Goal: Task Accomplishment & Management: Use online tool/utility

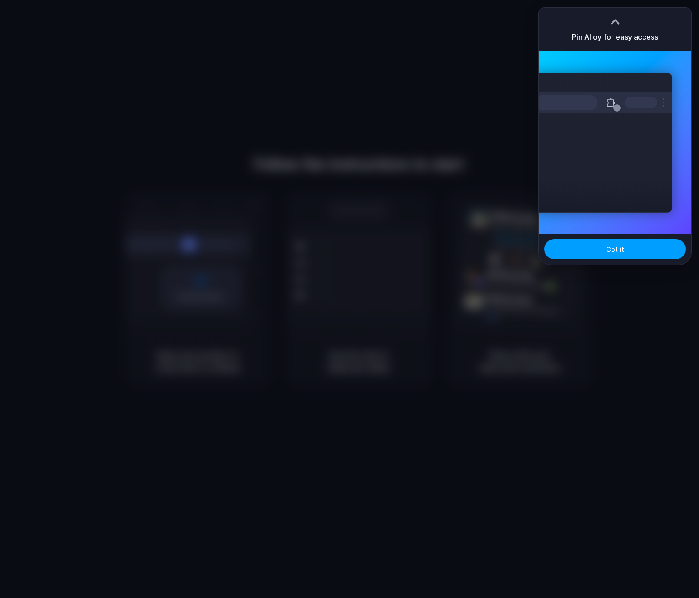
click at [616, 251] on span "Got it" at bounding box center [615, 249] width 18 height 10
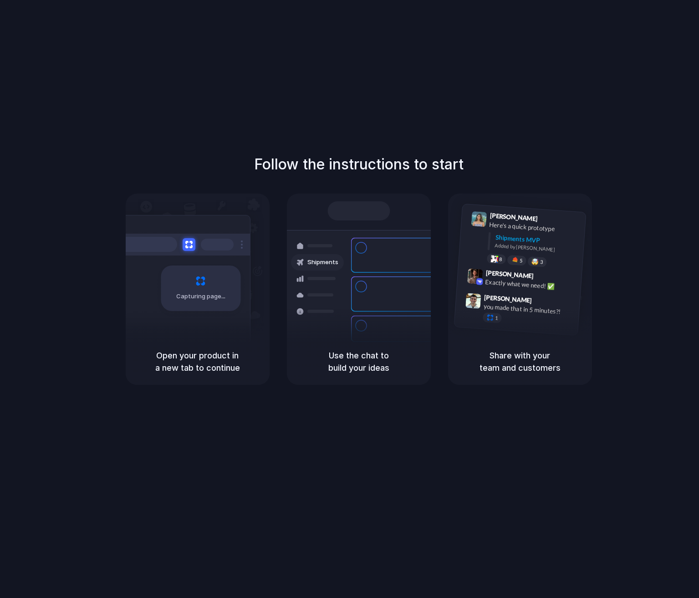
click at [346, 183] on div "Follow the instructions to start Capturing page Open your product in a new tab …" at bounding box center [358, 268] width 699 height 231
click at [194, 295] on span "Capturing page" at bounding box center [201, 296] width 51 height 9
click at [345, 204] on div "Ready" at bounding box center [358, 210] width 62 height 19
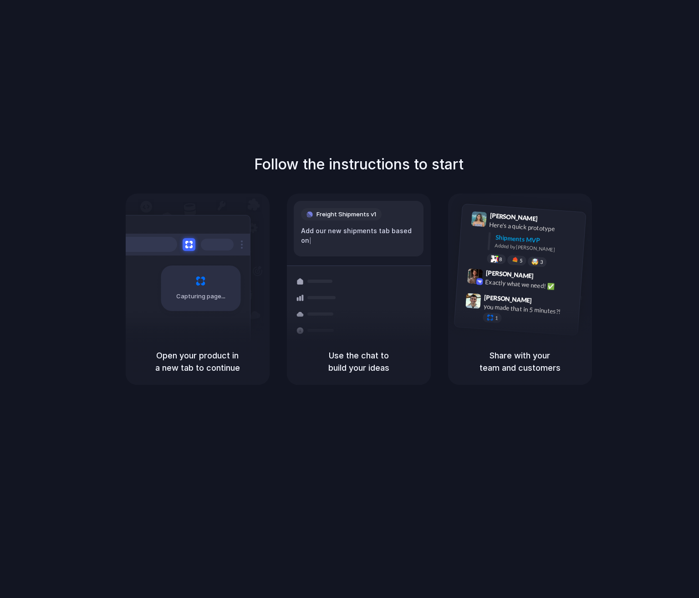
click at [500, 350] on h5 "Share with your team and customers" at bounding box center [520, 361] width 122 height 25
click at [315, 348] on div "Use the chat to build your ideas" at bounding box center [359, 361] width 144 height 46
drag, startPoint x: 373, startPoint y: 237, endPoint x: 348, endPoint y: 225, distance: 27.5
click at [373, 237] on div "Shipments Container from Shanghai 40ft • ETA Dec 28 • In transit Express delive…" at bounding box center [358, 280] width 155 height 158
click at [187, 224] on div "Capturing page" at bounding box center [181, 285] width 137 height 140
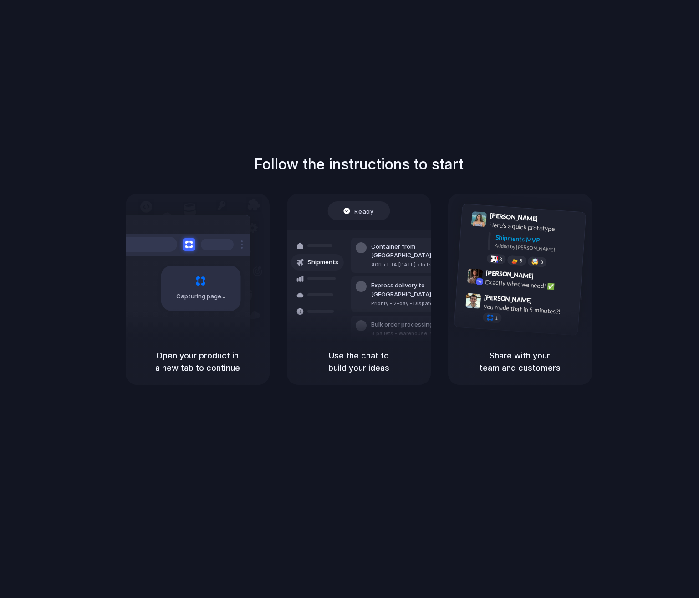
click at [207, 353] on h5 "Open your product in a new tab to continue" at bounding box center [198, 361] width 122 height 25
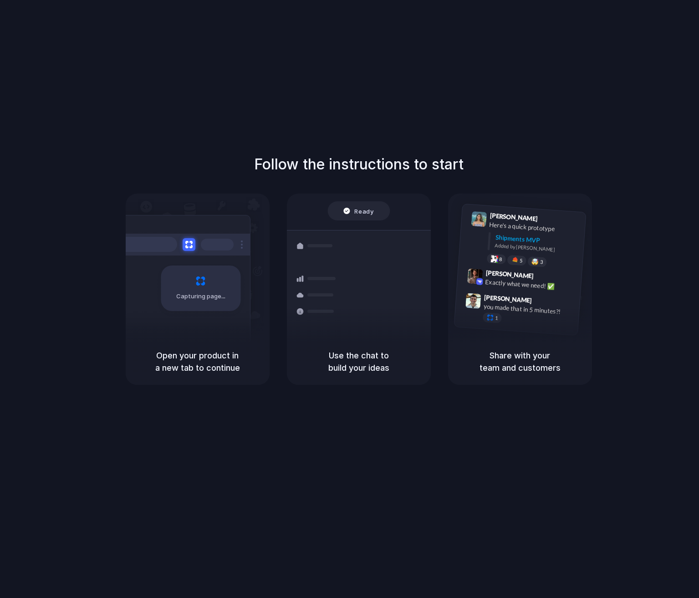
click at [360, 196] on div "Ready Shipments Container from Shanghai 40ft • ETA Dec 28 • In transit Express …" at bounding box center [359, 265] width 144 height 145
click at [414, 114] on div "Follow the instructions to start Capturing page Open your product in a new tab …" at bounding box center [358, 308] width 717 height 616
click at [208, 361] on h5 "Open your product in a new tab to continue" at bounding box center [198, 361] width 122 height 25
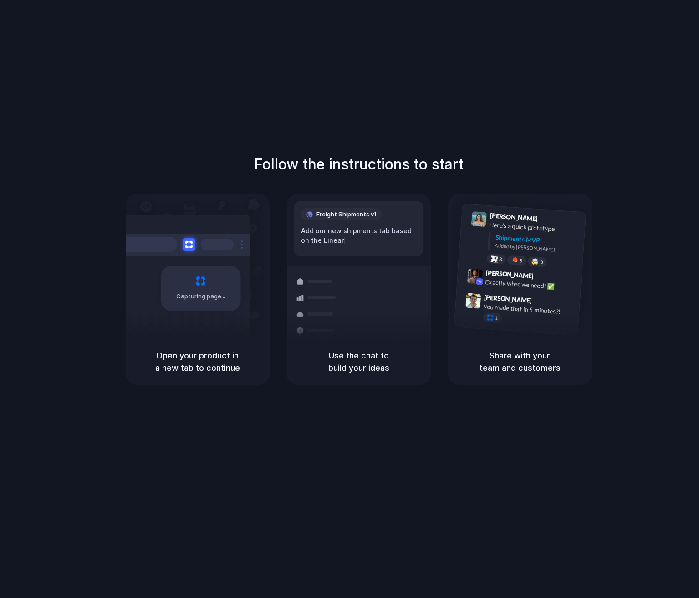
click at [208, 361] on h5 "Open your product in a new tab to continue" at bounding box center [198, 361] width 122 height 25
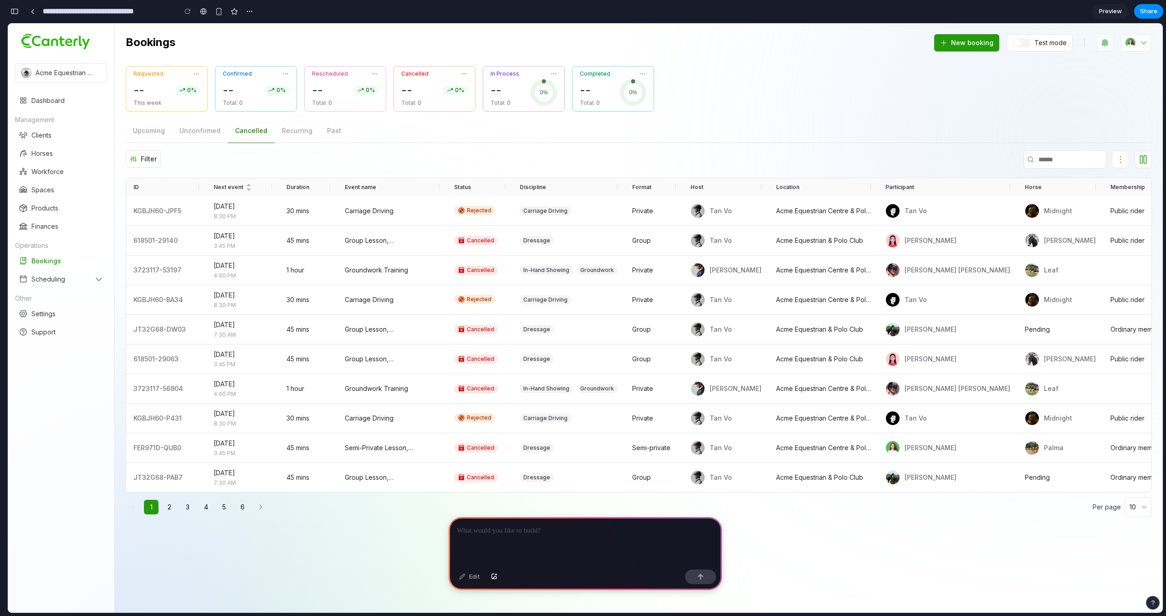
click at [80, 277] on div "Scheduling" at bounding box center [61, 279] width 85 height 9
click at [85, 278] on div "Scheduling" at bounding box center [61, 279] width 85 height 9
click at [41, 258] on div "Bookings" at bounding box center [46, 260] width 30 height 9
click at [541, 531] on p at bounding box center [585, 530] width 257 height 11
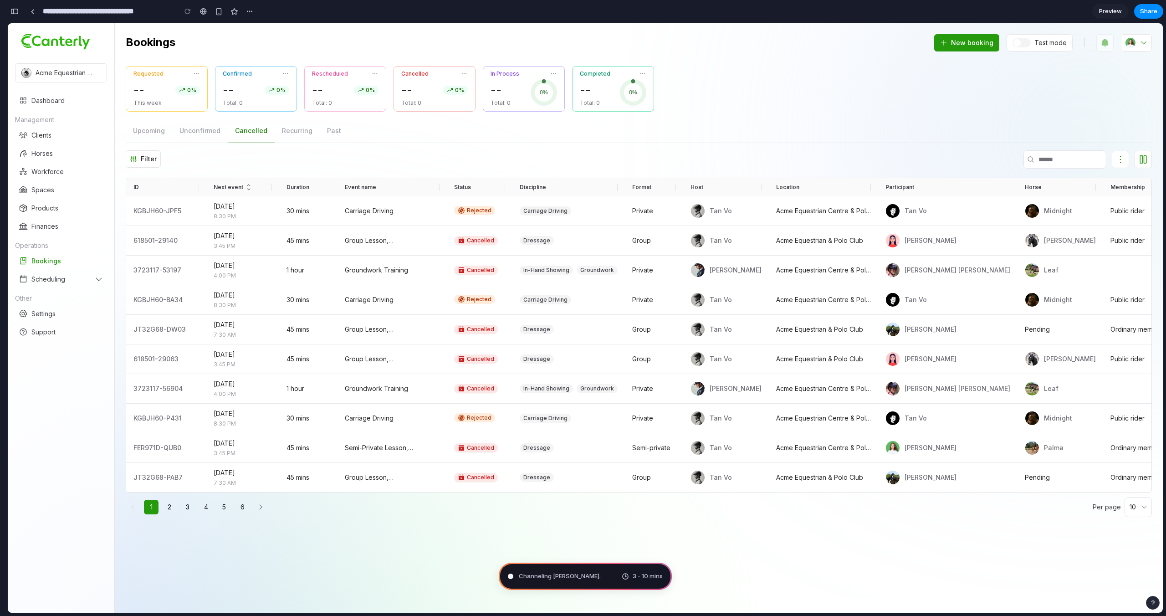
click at [594, 481] on div "Dressage" at bounding box center [568, 477] width 98 height 9
drag, startPoint x: 499, startPoint y: 476, endPoint x: 468, endPoint y: 474, distance: 30.6
click at [487, 474] on td "Cancelled" at bounding box center [480, 478] width 66 height 30
click at [463, 474] on icon at bounding box center [461, 476] width 7 height 7
click at [460, 478] on icon at bounding box center [461, 476] width 7 height 7
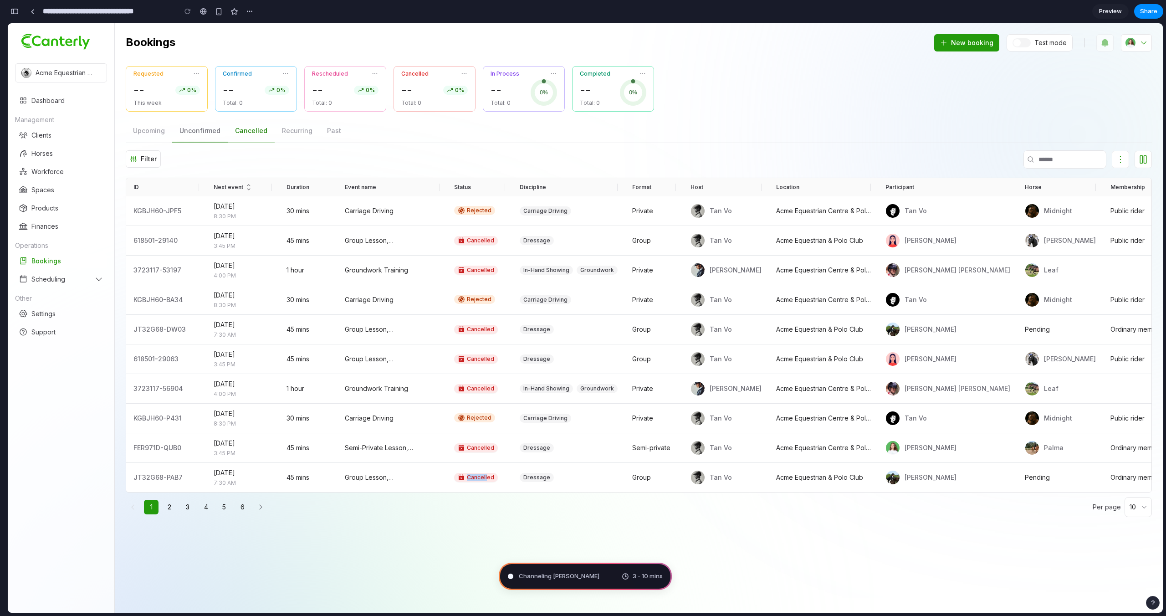
click at [214, 131] on button "Unconfirmed" at bounding box center [200, 131] width 56 height 24
click at [1115, 11] on span "Preview" at bounding box center [1110, 11] width 23 height 9
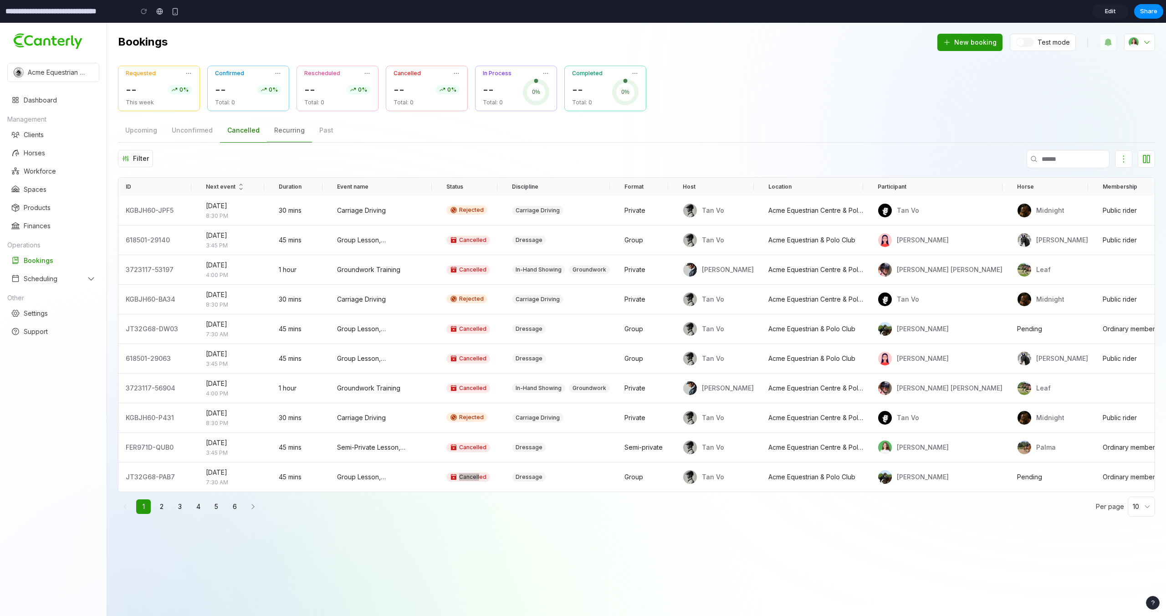
click at [279, 131] on button "Recurring" at bounding box center [289, 130] width 45 height 24
click at [184, 133] on button "Unconfirmed" at bounding box center [192, 130] width 56 height 24
click at [1110, 14] on span "Edit" at bounding box center [1109, 11] width 11 height 9
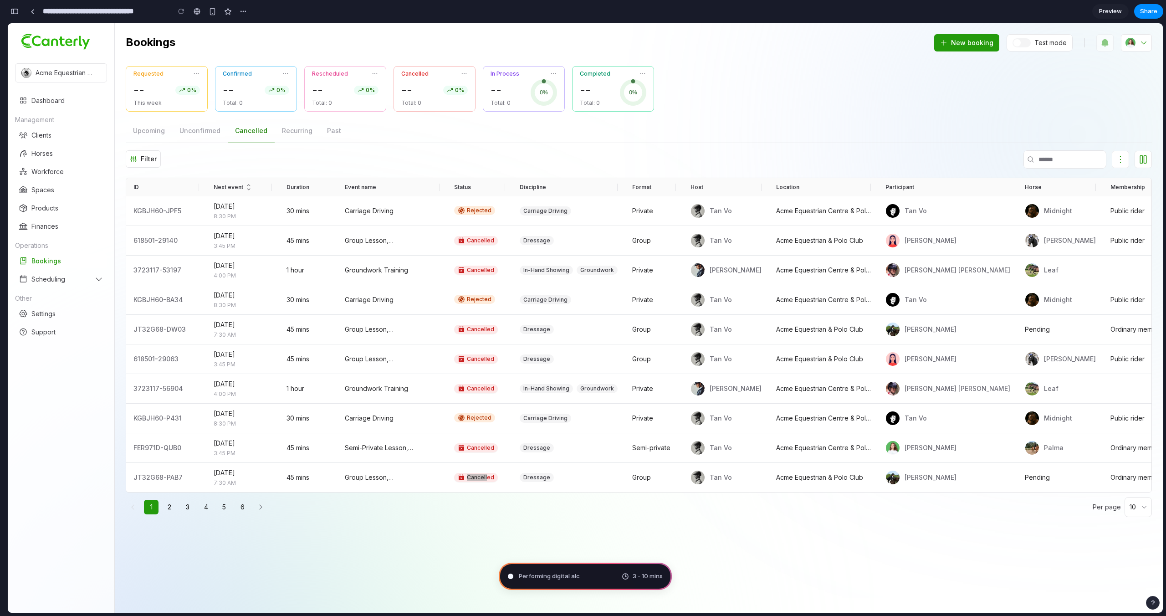
click at [1110, 14] on span "Preview" at bounding box center [1110, 11] width 23 height 9
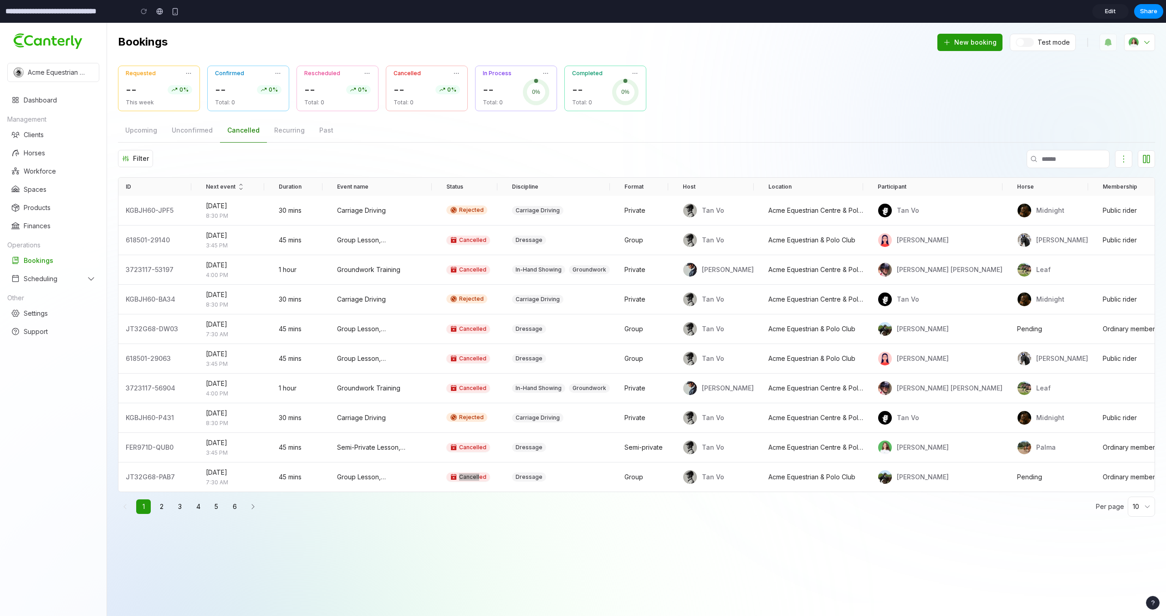
click at [879, 140] on span at bounding box center [748, 130] width 814 height 24
click at [1110, 9] on span "Edit" at bounding box center [1109, 11] width 11 height 9
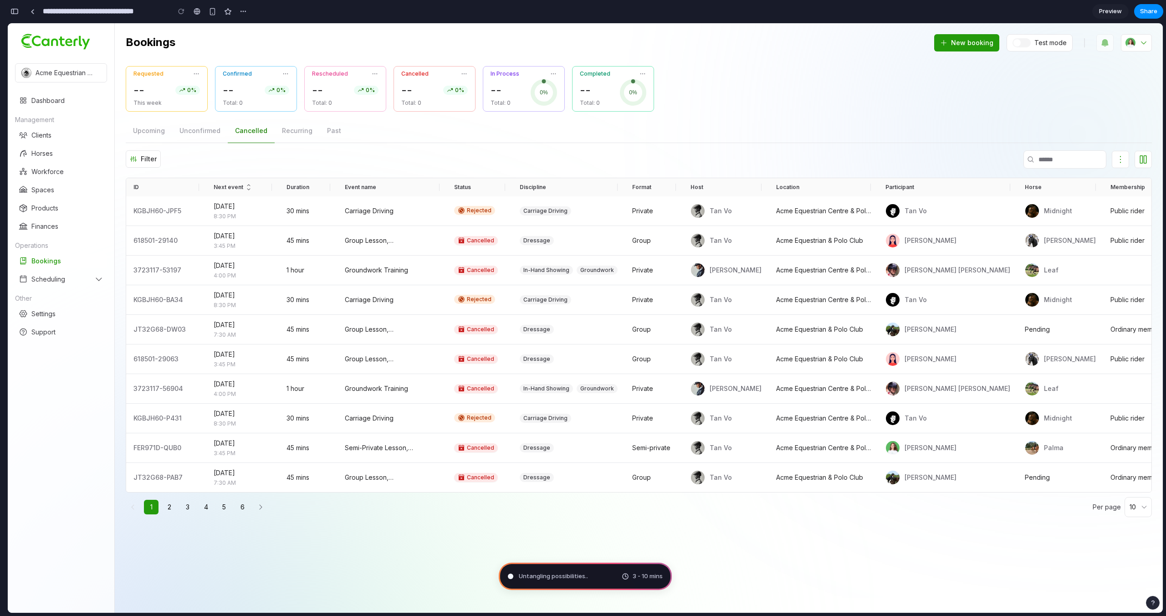
type input "**********"
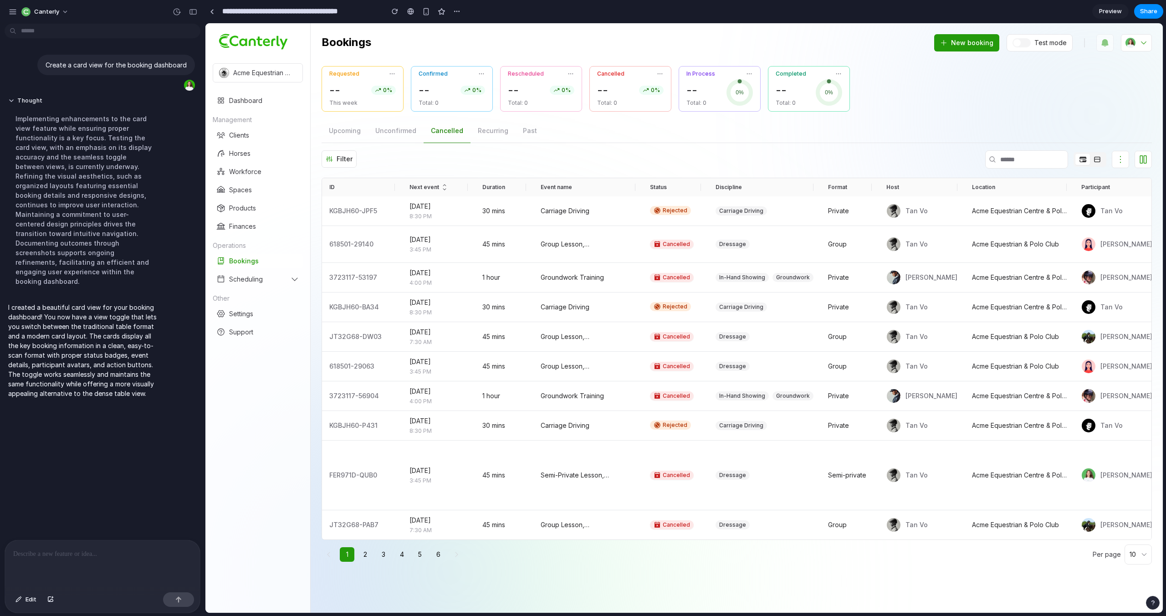
click at [1089, 156] on button at bounding box center [1096, 159] width 15 height 11
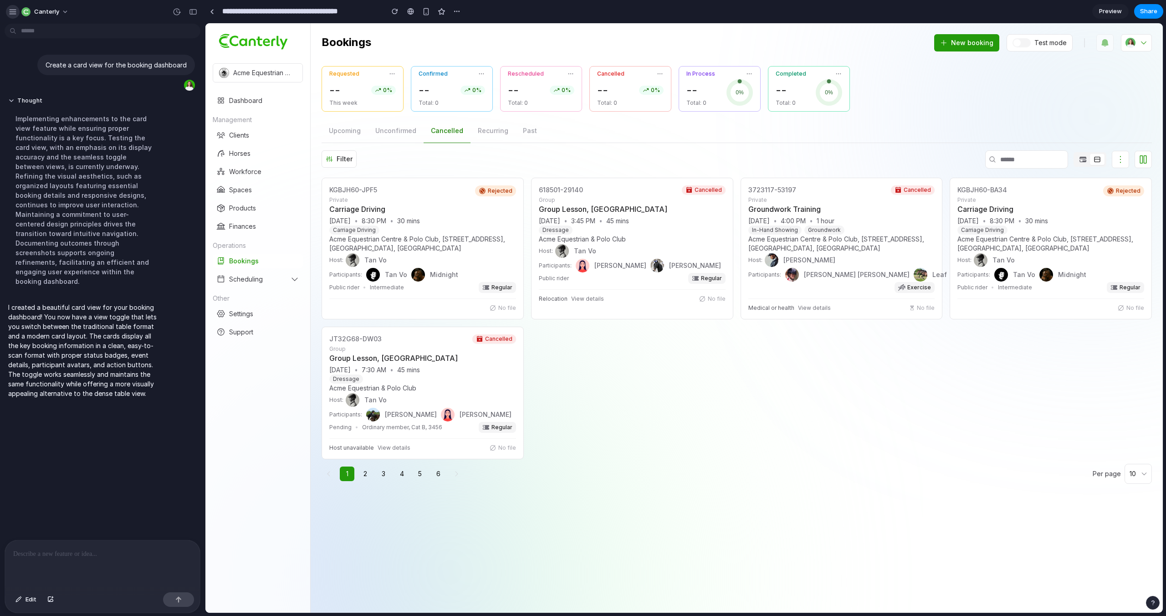
click at [15, 11] on div "button" at bounding box center [13, 12] width 8 height 8
click at [16, 11] on div "button" at bounding box center [13, 12] width 8 height 8
click at [22, 601] on button "Edit" at bounding box center [26, 599] width 30 height 15
click at [343, 228] on div at bounding box center [684, 318] width 957 height 589
click at [14, 8] on button "button" at bounding box center [13, 12] width 14 height 14
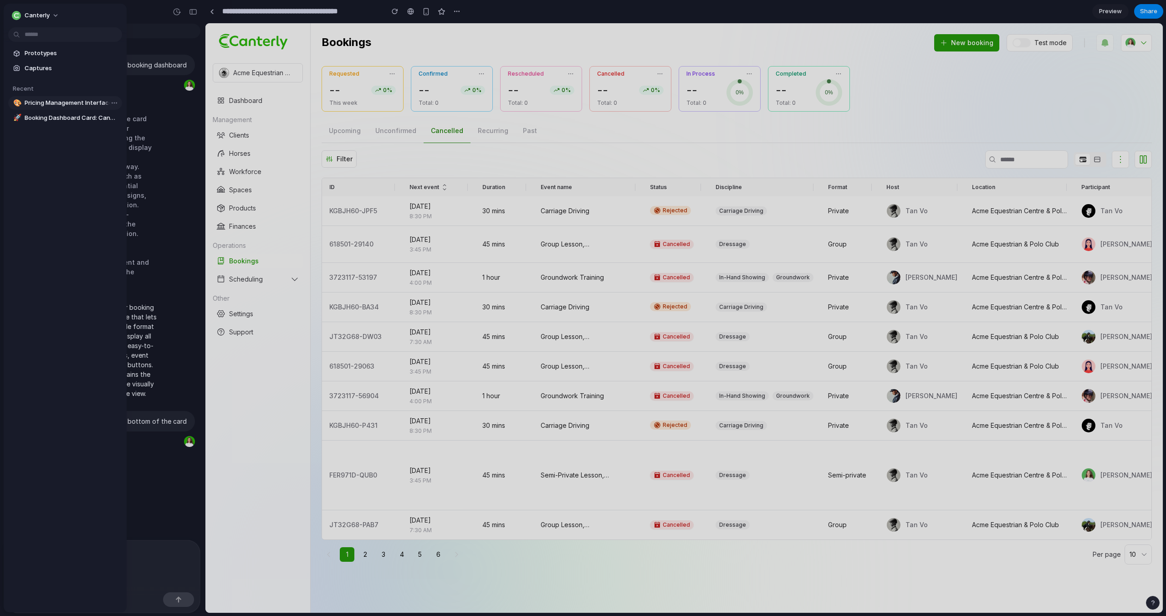
click at [71, 104] on span "Pricing Management Interface" at bounding box center [72, 102] width 94 height 9
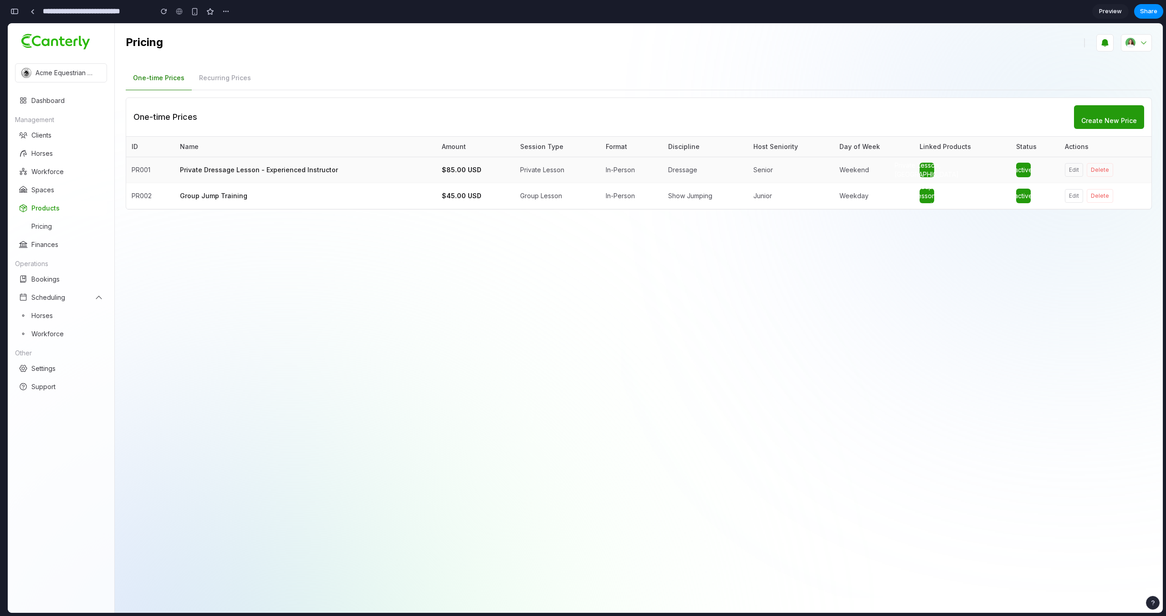
click at [926, 170] on div "Private Lesson, Dressage" at bounding box center [926, 170] width 15 height 15
click at [952, 163] on div "Private Lesson, Dressage" at bounding box center [962, 170] width 86 height 15
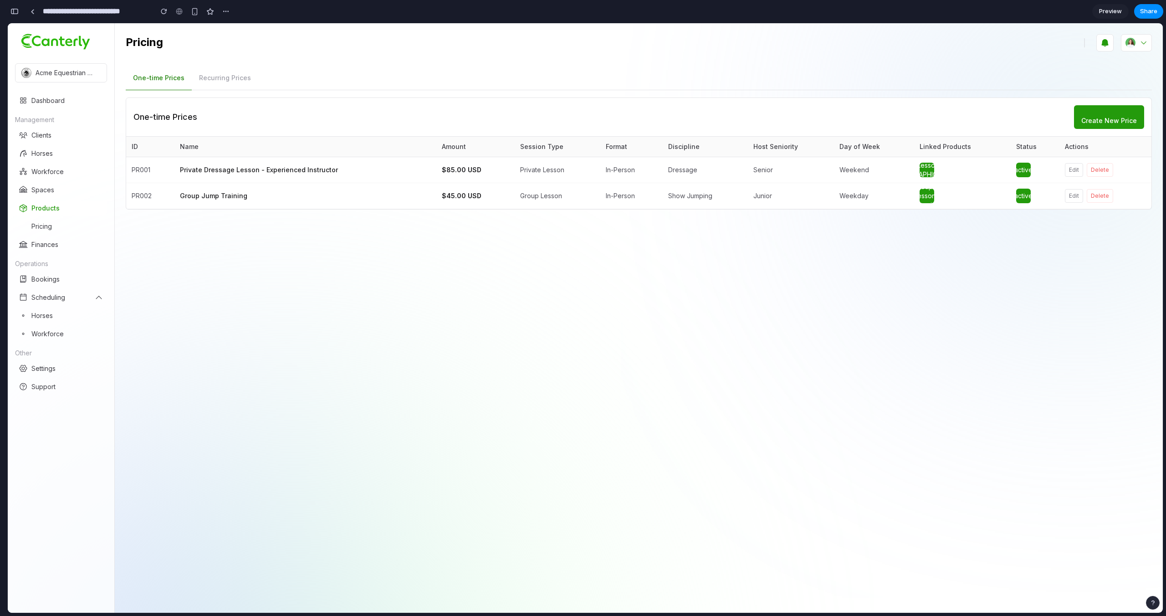
click at [503, 267] on div "Pricing One-time Prices Recurring Prices One-time Prices Create New Price ID Na…" at bounding box center [639, 317] width 1048 height 589
click at [1097, 118] on span "Create New Price" at bounding box center [1109, 121] width 56 height 8
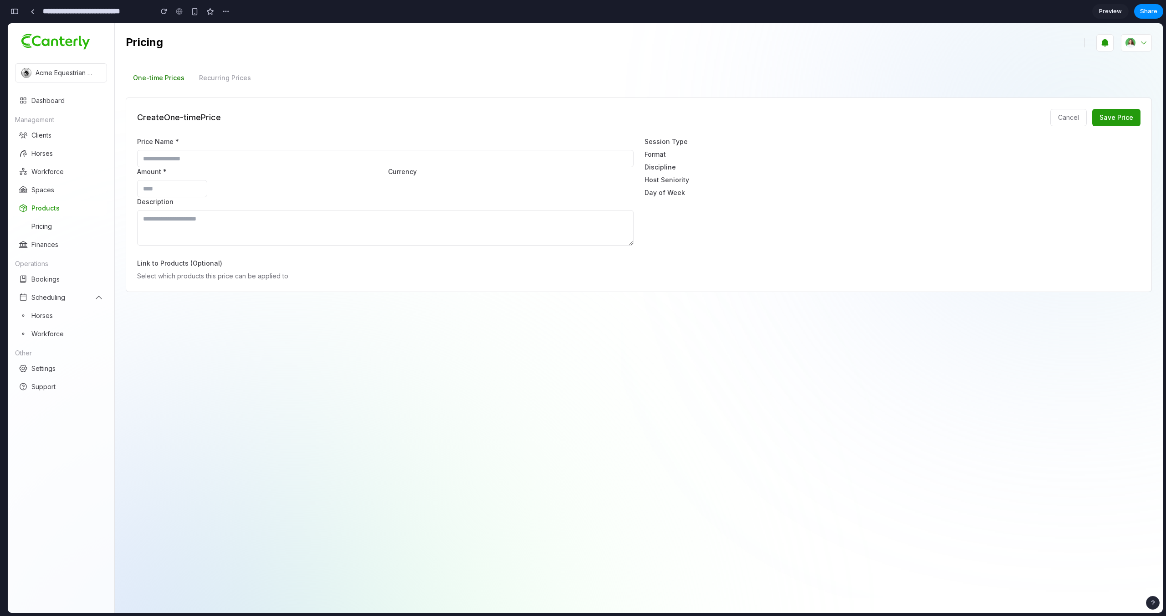
click at [1063, 116] on div "Private Lesson, Dressage Group Lesson, Jumping Trail Ride Experience Carriage D…" at bounding box center [585, 317] width 1155 height 589
click at [1115, 113] on div "Private Lesson, Dressage Group Lesson, Jumping Trail Ride Experience Carriage D…" at bounding box center [585, 317] width 1155 height 589
click at [1112, 118] on div "Private Lesson, Dressage Group Lesson, Jumping Trail Ride Experience Carriage D…" at bounding box center [585, 317] width 1155 height 589
click at [248, 80] on div "Private Lesson, Dressage Group Lesson, Jumping Trail Ride Experience Carriage D…" at bounding box center [585, 317] width 1155 height 589
click at [213, 76] on div "Private Lesson, Dressage Group Lesson, Jumping Trail Ride Experience Carriage D…" at bounding box center [585, 317] width 1155 height 589
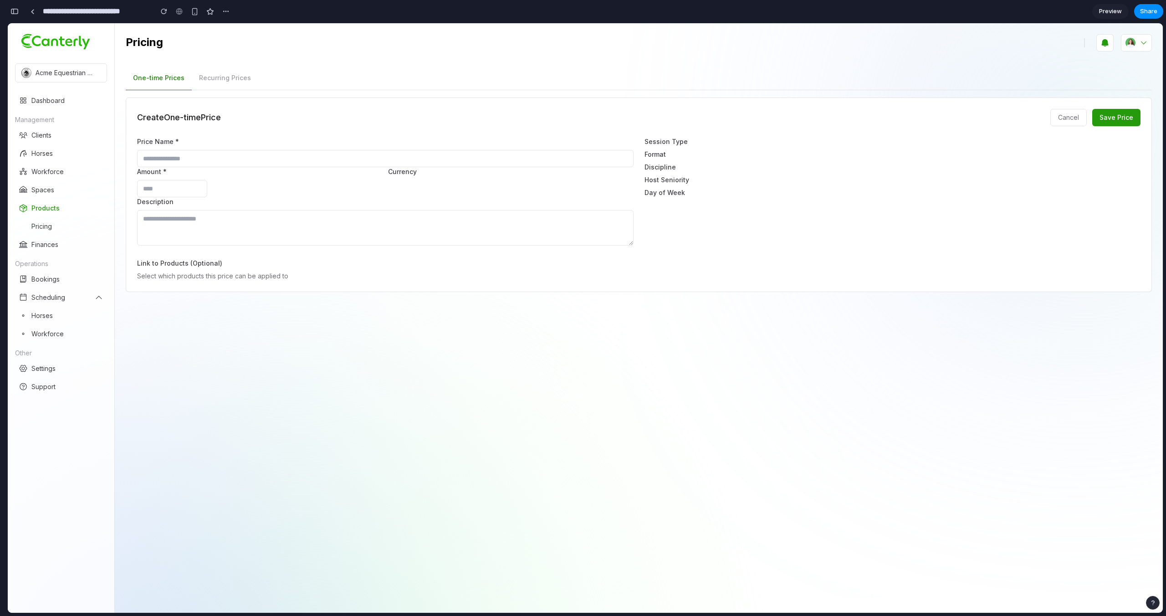
click at [44, 226] on div "Private Lesson, Dressage Group Lesson, Jumping Trail Ride Experience Carriage D…" at bounding box center [585, 317] width 1155 height 589
click at [45, 225] on div "Private Lesson, Dressage Group Lesson, Jumping Trail Ride Experience Carriage D…" at bounding box center [585, 317] width 1155 height 589
click at [165, 14] on div "button" at bounding box center [164, 11] width 6 height 6
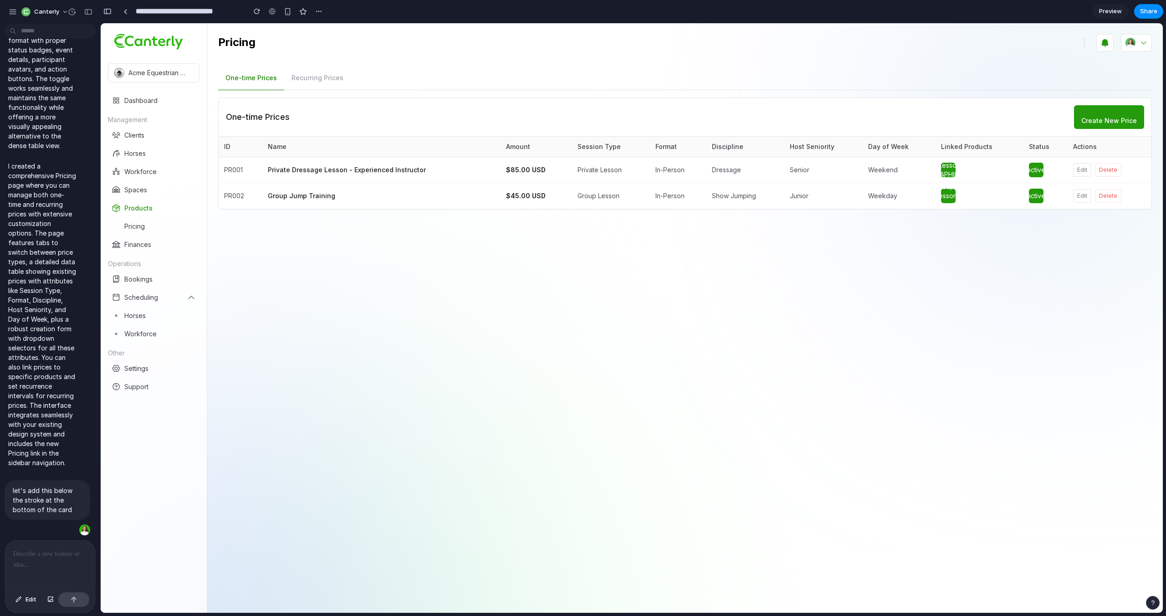
click at [6, 14] on div at bounding box center [4, 308] width 8 height 616
drag, startPoint x: 51, startPoint y: 565, endPoint x: 52, endPoint y: 555, distance: 10.6
click at [51, 565] on div at bounding box center [50, 564] width 90 height 48
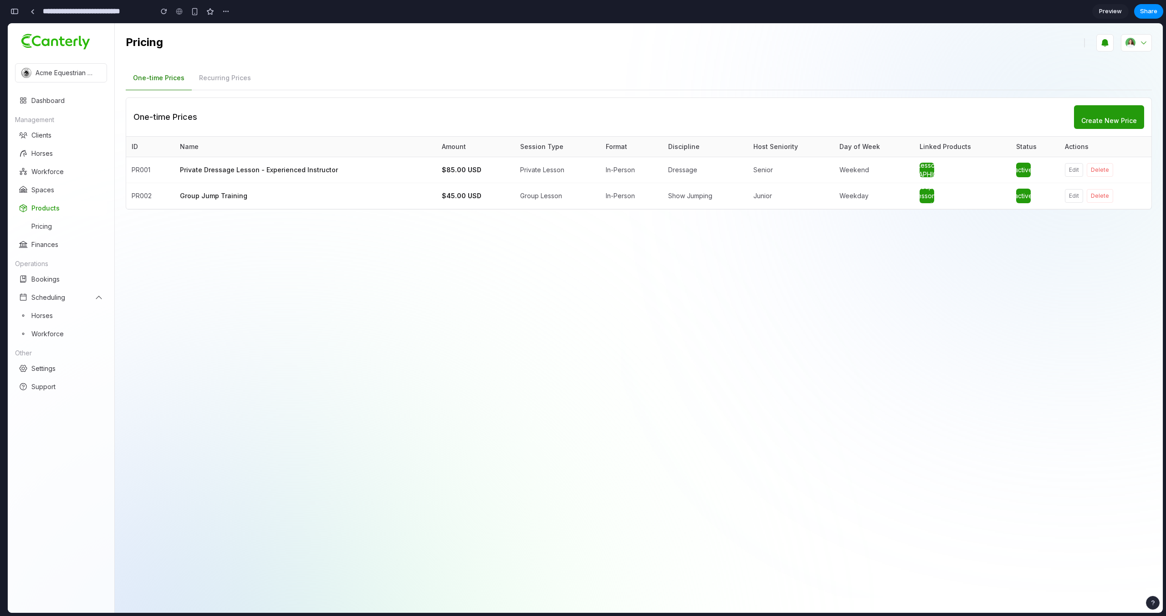
click at [23, 12] on div "**********" at bounding box center [119, 11] width 225 height 20
click at [12, 7] on button "button" at bounding box center [14, 11] width 15 height 15
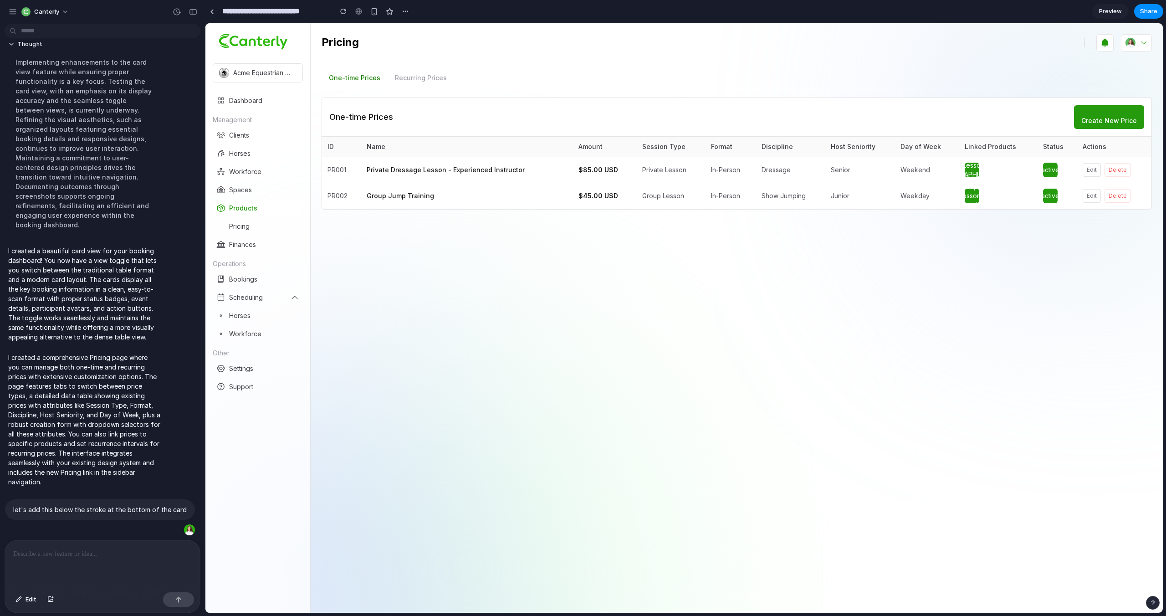
scroll to position [88, 0]
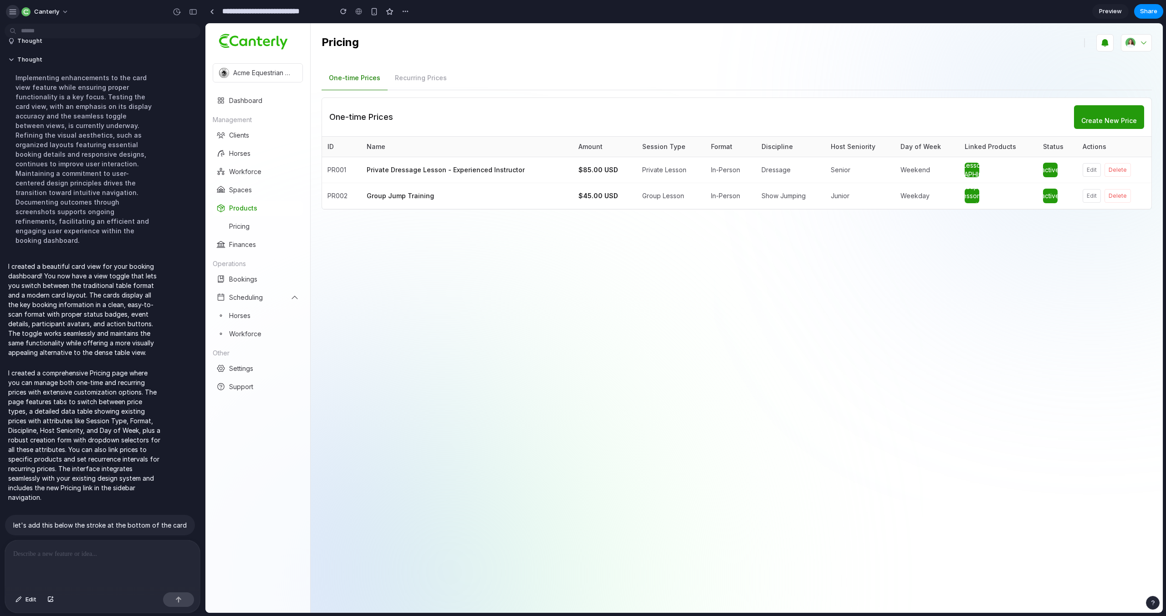
click at [15, 15] on div "button" at bounding box center [13, 12] width 8 height 8
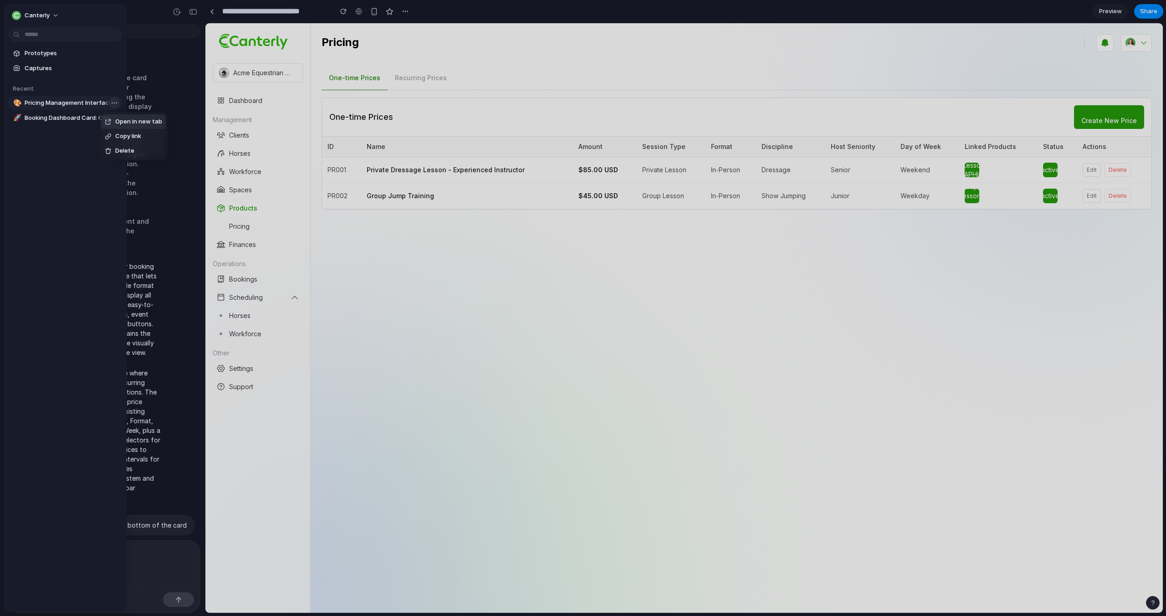
click at [113, 105] on body "Canterly A Pricing page where I can create One-time and Recurring prices with v…" at bounding box center [583, 308] width 1166 height 616
click at [81, 118] on div "Open in new tab Copy link Delete" at bounding box center [583, 308] width 1166 height 616
click at [112, 119] on body "Canterly A Pricing page where I can create One-time and Recurring prices with v…" at bounding box center [583, 308] width 1166 height 616
click at [127, 165] on span "Delete" at bounding box center [125, 165] width 19 height 9
click at [108, 103] on body "Canterly A Pricing page where I can create One-time and Recurring prices with v…" at bounding box center [583, 308] width 1166 height 616
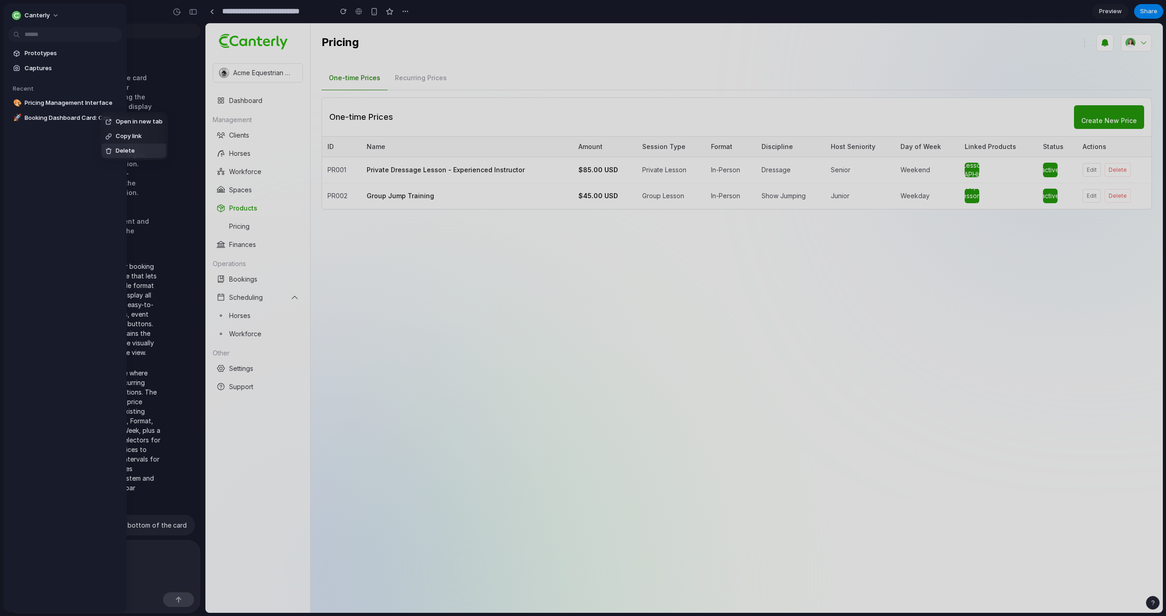
click at [131, 152] on span "Delete" at bounding box center [125, 150] width 19 height 9
click at [48, 119] on span "Booking Dashboard Card: Cancelled Bookings" at bounding box center [72, 117] width 94 height 9
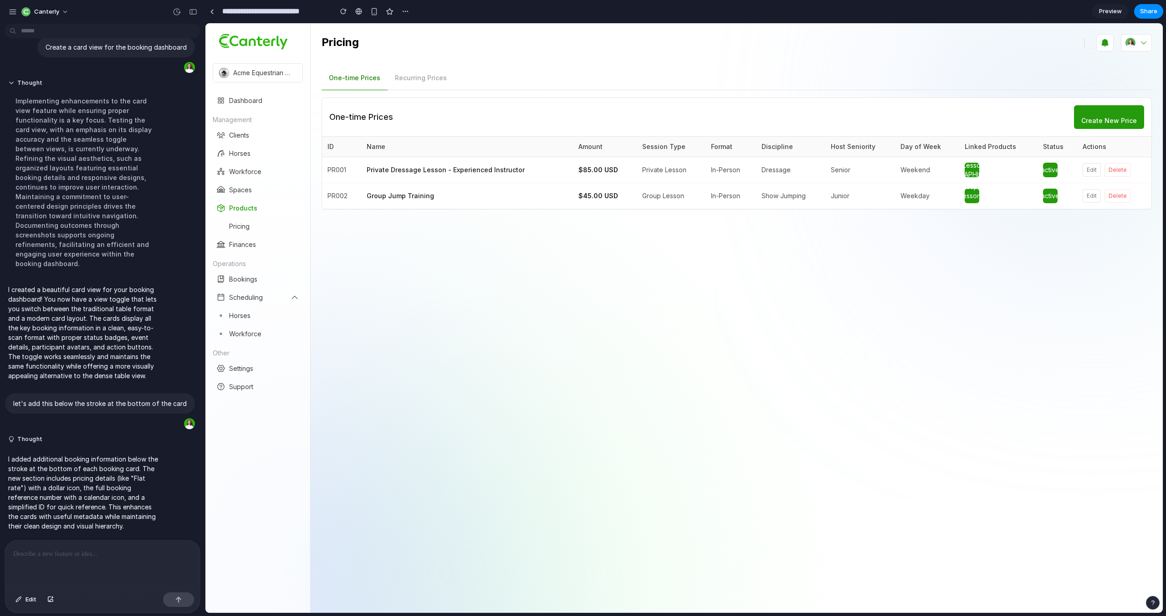
type input "**********"
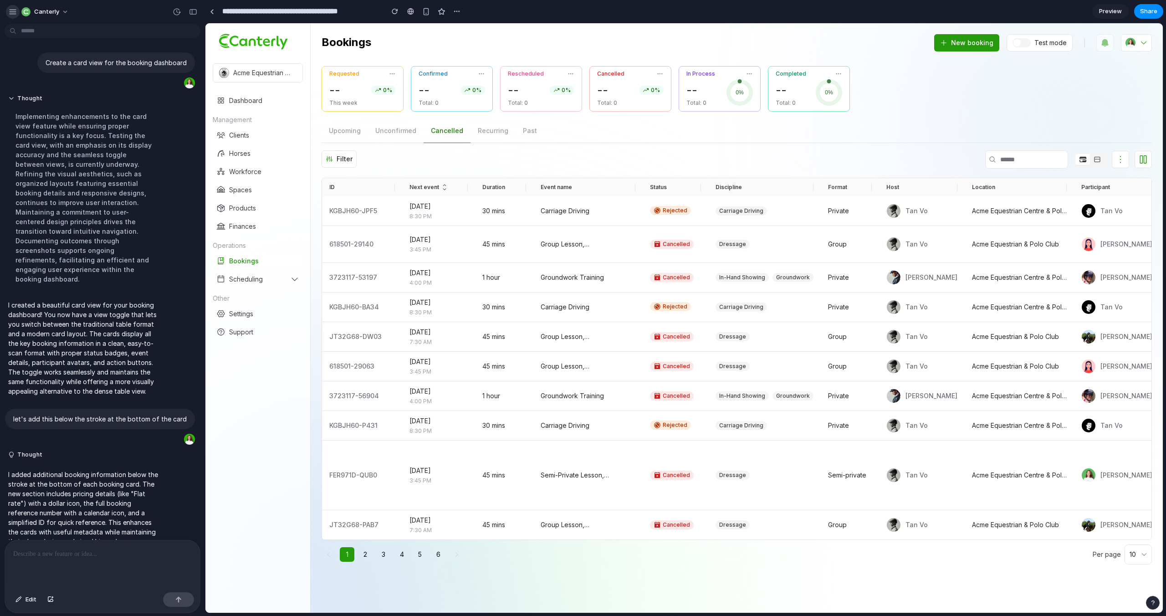
click at [12, 12] on div "button" at bounding box center [13, 12] width 8 height 8
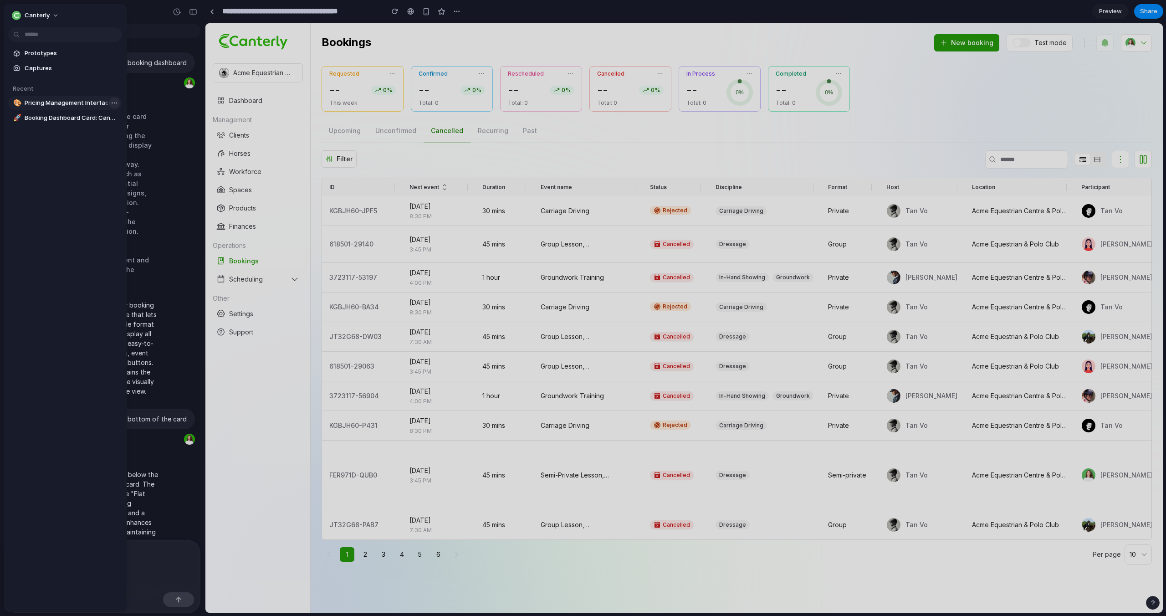
click at [114, 104] on body "**********" at bounding box center [583, 308] width 1166 height 616
click at [131, 150] on span "Delete" at bounding box center [125, 150] width 19 height 9
click at [112, 105] on body "**********" at bounding box center [583, 308] width 1166 height 616
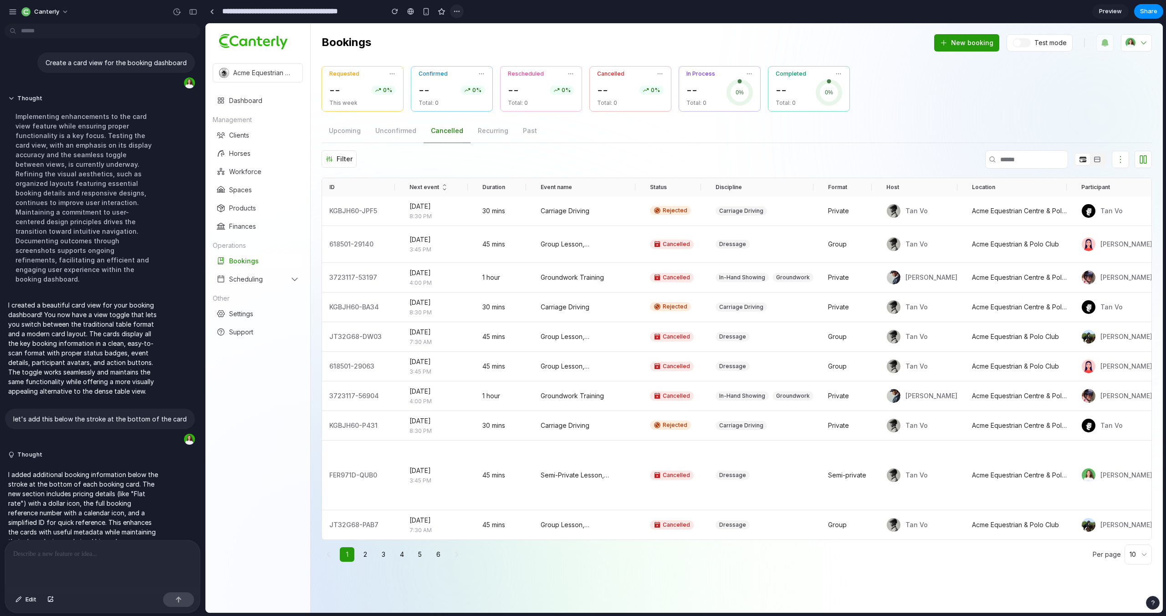
click at [458, 10] on div "button" at bounding box center [456, 11] width 7 height 7
click at [470, 48] on span "Delete" at bounding box center [475, 45] width 19 height 9
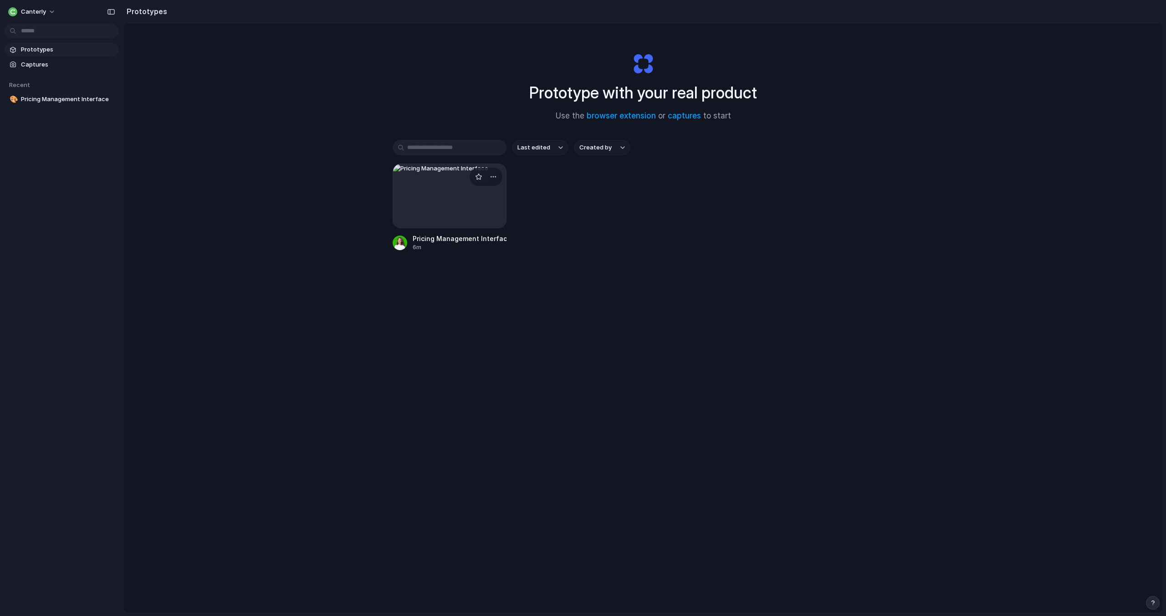
click at [486, 190] on div at bounding box center [449, 195] width 114 height 65
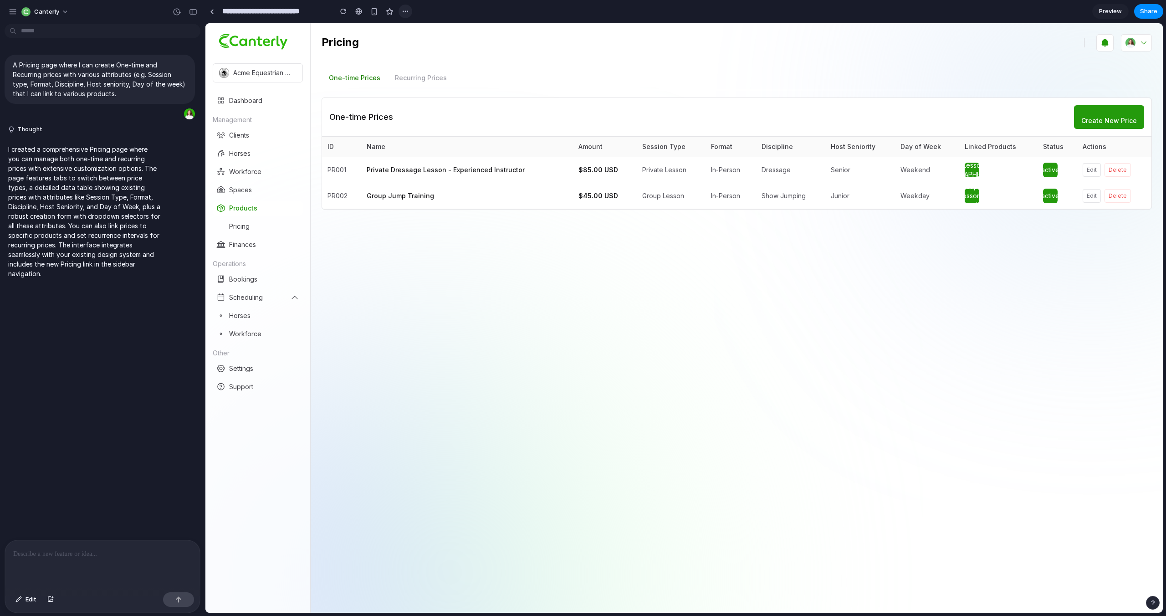
click at [402, 6] on button "button" at bounding box center [405, 12] width 14 height 14
click at [410, 46] on div at bounding box center [407, 46] width 6 height 6
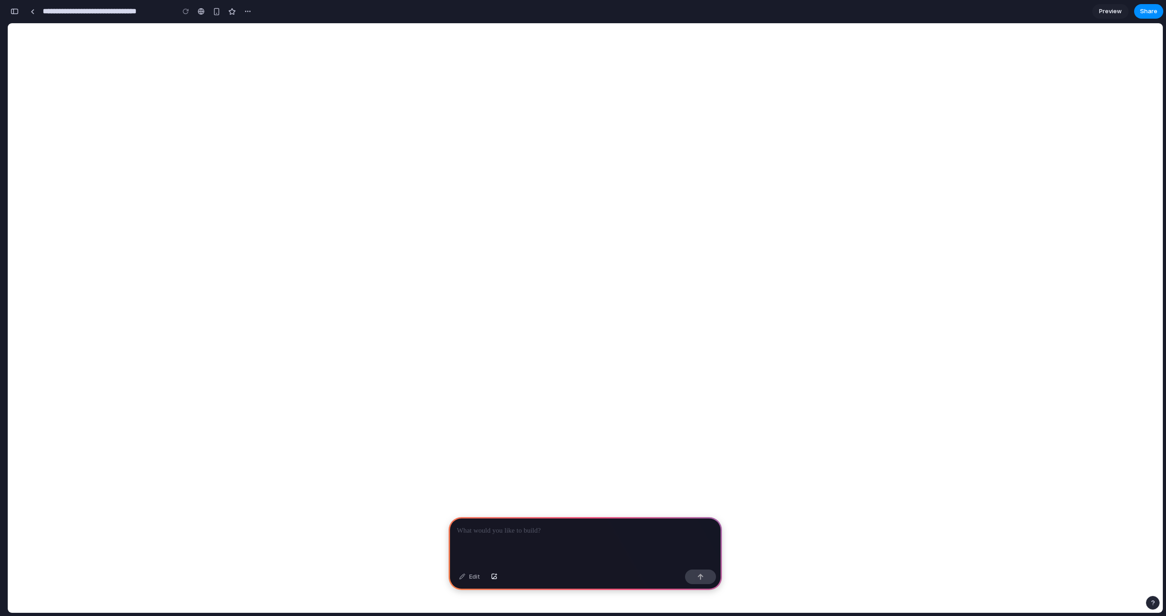
click at [549, 531] on div at bounding box center [584, 541] width 273 height 49
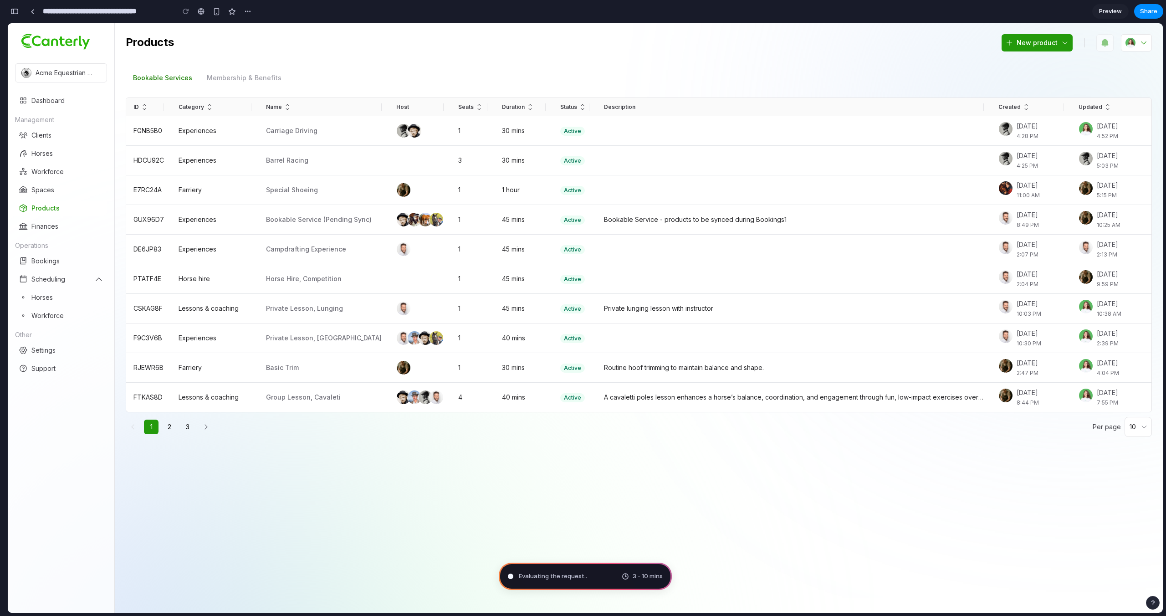
click at [242, 55] on header "Acme Equestrian & Polo Club Acme Equestrian & Polo Club Dashboard Management Cl…" at bounding box center [639, 41] width 1048 height 36
click at [259, 88] on button "Membership & Benefits" at bounding box center [243, 78] width 89 height 24
click at [263, 78] on button "Membership & Benefits" at bounding box center [243, 78] width 89 height 24
click at [250, 78] on button "Membership & Benefits" at bounding box center [243, 78] width 89 height 24
click at [291, 189] on span "Special shoeing" at bounding box center [292, 190] width 52 height 8
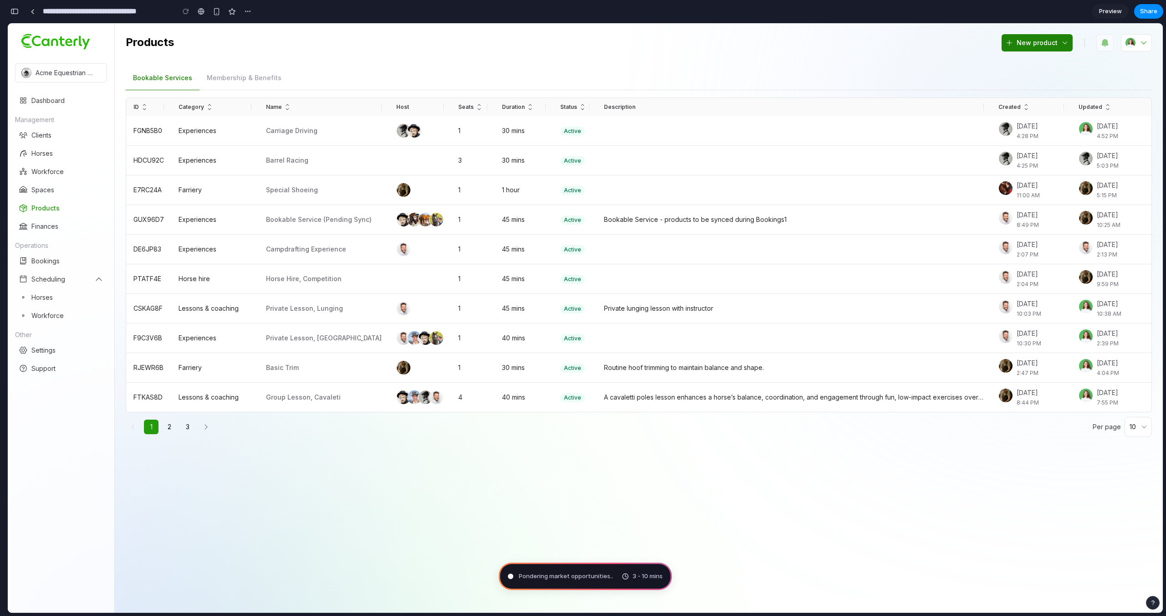
click at [1038, 46] on span "New product" at bounding box center [1036, 42] width 41 height 9
click at [287, 398] on span "Group Lesson, Cavaleti" at bounding box center [303, 397] width 75 height 8
click at [32, 12] on div at bounding box center [33, 11] width 4 height 5
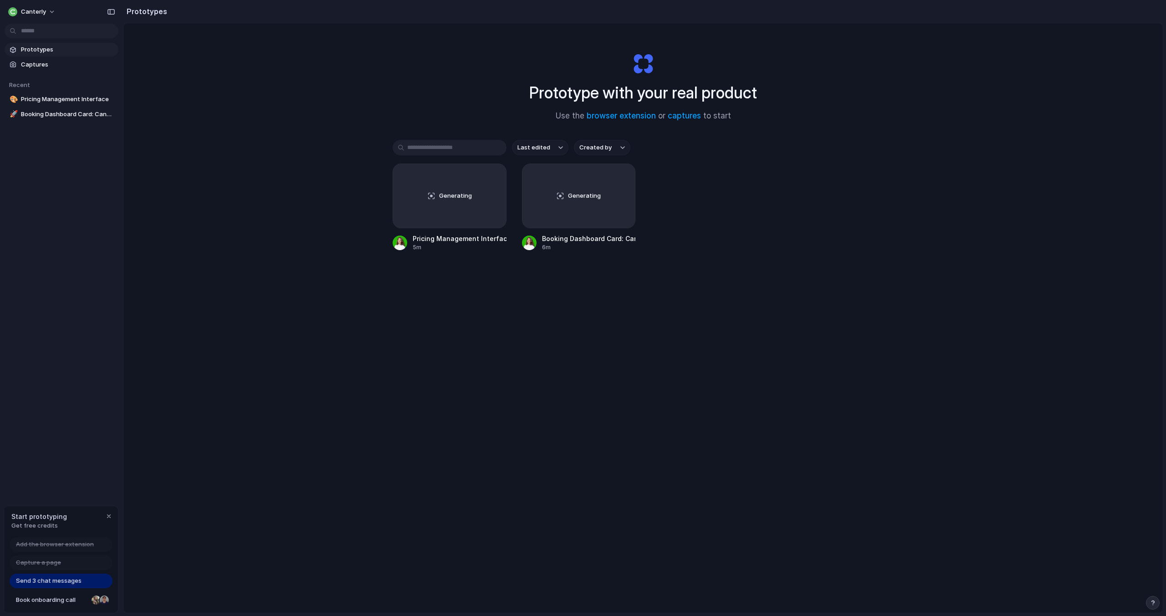
click at [28, 49] on span "Prototypes" at bounding box center [68, 49] width 94 height 9
click at [69, 62] on span "Captures" at bounding box center [68, 64] width 94 height 9
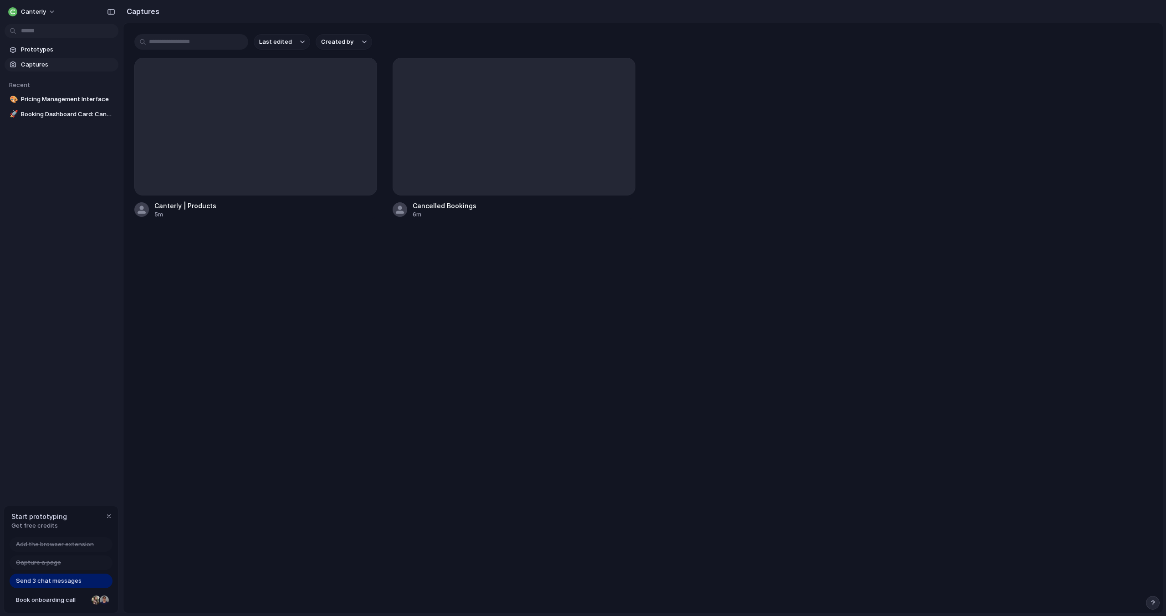
click at [44, 583] on span "Send 3 chat messages" at bounding box center [49, 580] width 66 height 9
click at [84, 575] on div "Send 3 chat messages" at bounding box center [61, 580] width 103 height 15
click at [112, 14] on div "button" at bounding box center [111, 12] width 8 height 6
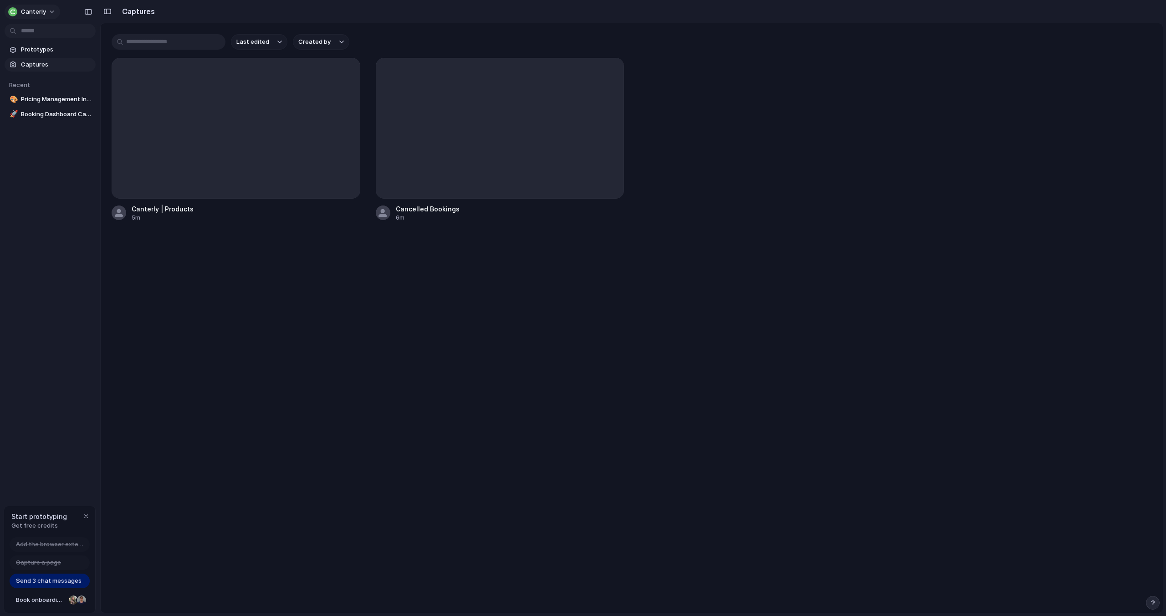
click at [16, 15] on div "Canterly" at bounding box center [27, 11] width 38 height 9
click at [31, 11] on div "Settings Invite members Change theme Sign out" at bounding box center [583, 308] width 1166 height 616
click at [51, 11] on button "Canterly" at bounding box center [33, 12] width 56 height 15
click at [108, 77] on li "Light" at bounding box center [111, 76] width 54 height 15
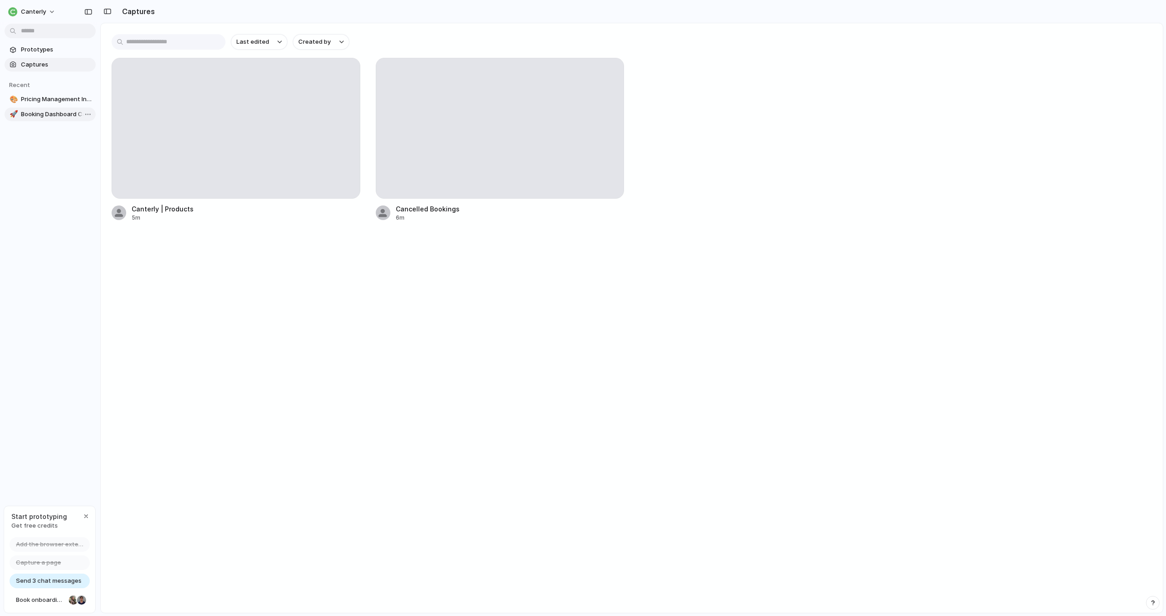
click at [63, 113] on span "Booking Dashboard Card: Cancelled Bookings" at bounding box center [56, 114] width 71 height 9
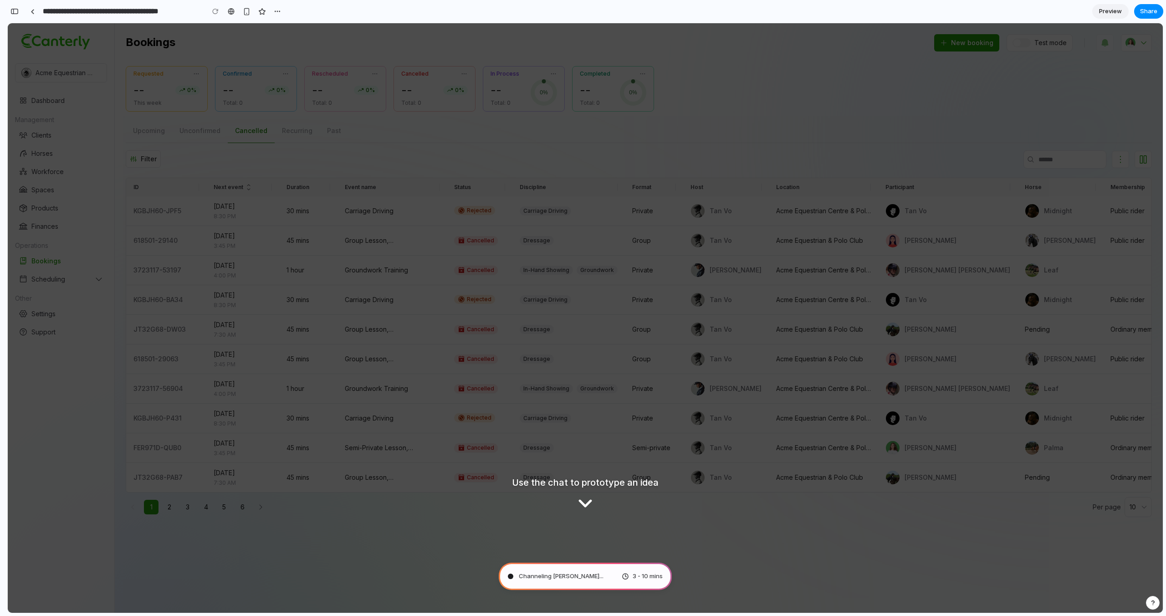
click at [598, 575] on div "Channeling Steve Jobs ... 3 - 10 mins" at bounding box center [585, 575] width 173 height 27
click at [538, 580] on div "Channeling Steve Jobs 3 - 10 mins" at bounding box center [585, 575] width 173 height 27
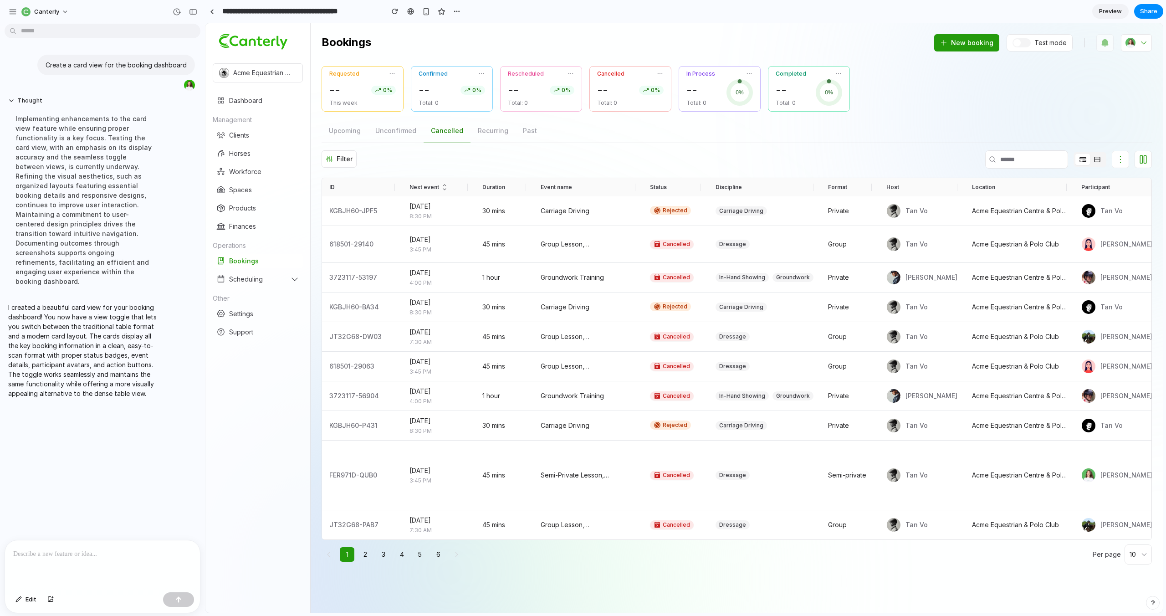
click at [1089, 158] on button at bounding box center [1096, 159] width 15 height 11
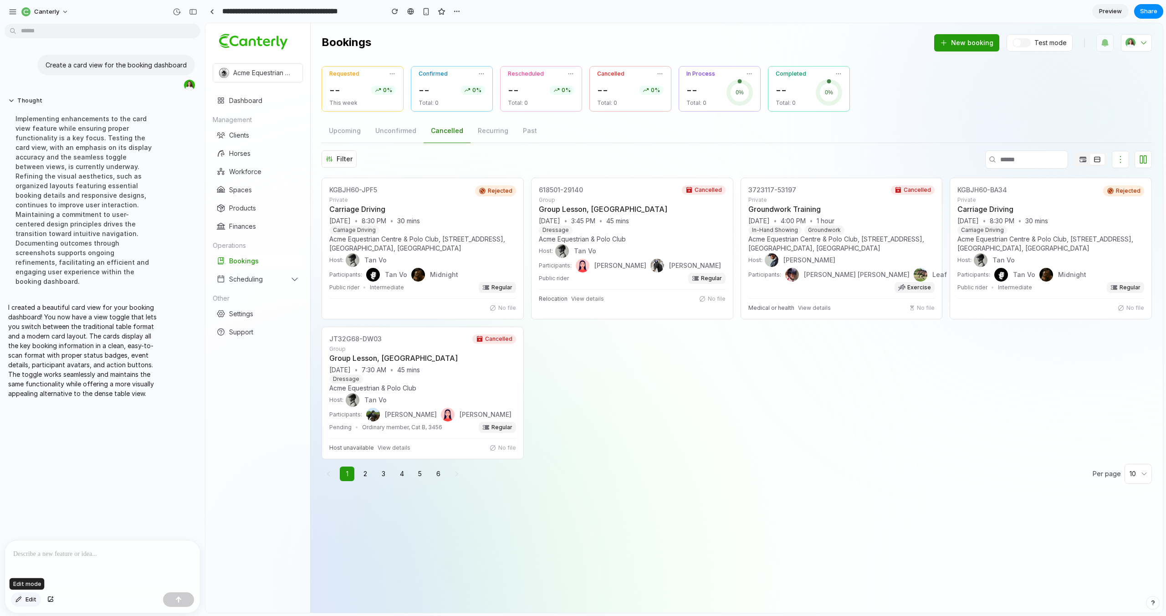
click at [37, 598] on button "Edit" at bounding box center [26, 599] width 30 height 15
click at [548, 254] on div at bounding box center [684, 318] width 957 height 589
click at [122, 460] on div "Create a card view for the booking dashboard Thought Implementing enhancements …" at bounding box center [99, 283] width 199 height 512
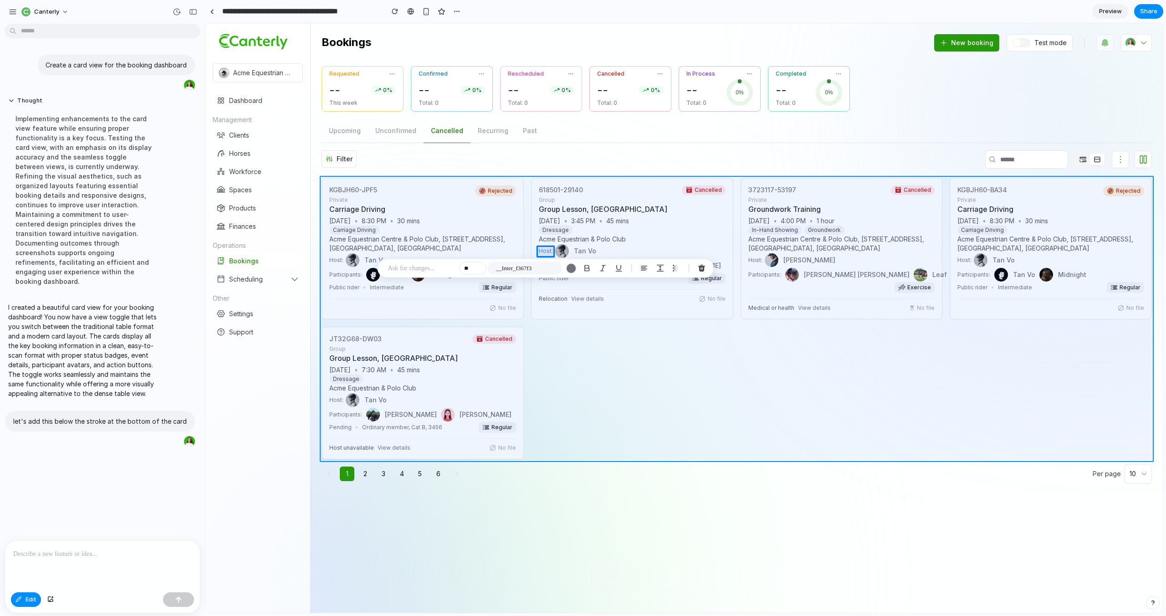
click at [645, 399] on div at bounding box center [684, 318] width 957 height 589
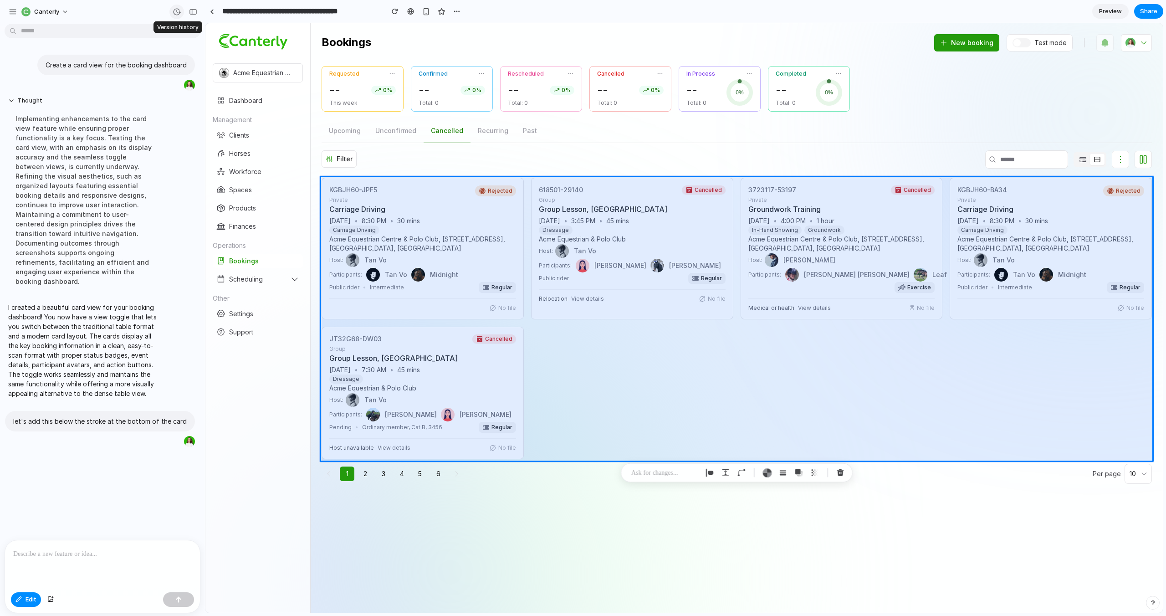
click at [176, 11] on div "button" at bounding box center [177, 12] width 8 height 8
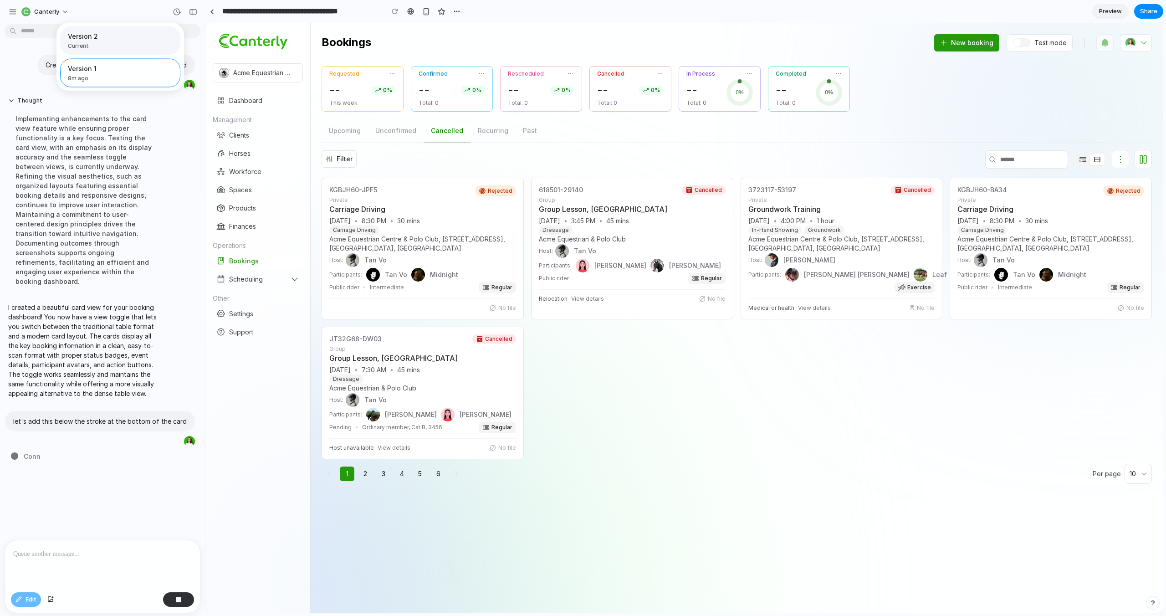
click at [119, 34] on span "Version 2" at bounding box center [117, 36] width 99 height 10
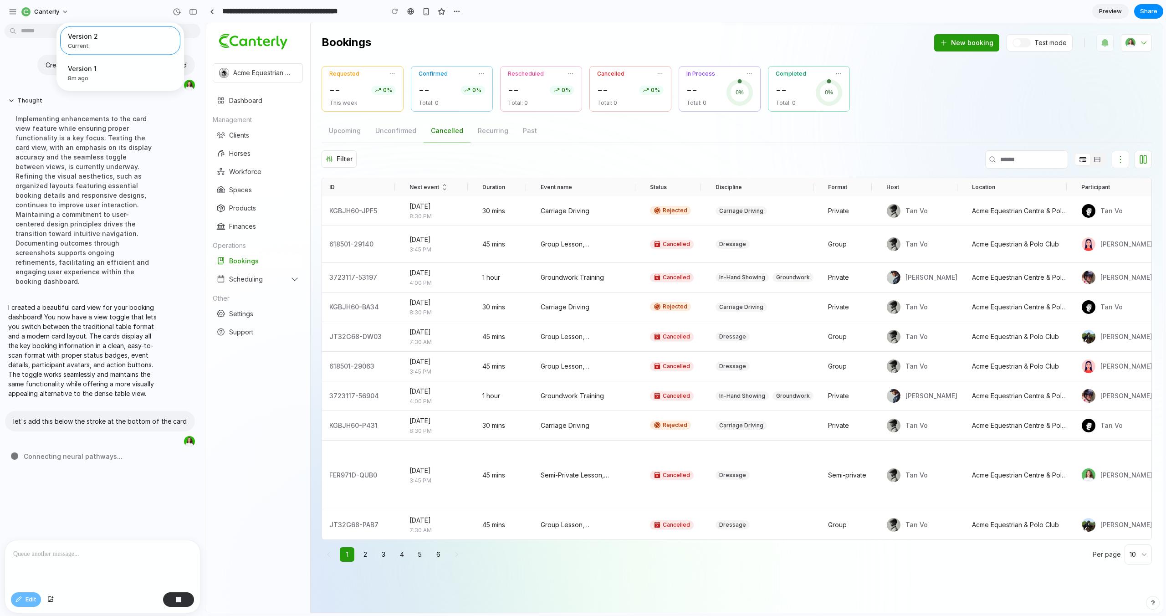
click at [1088, 156] on div "Version 2 Current Version 1 8m ago Restore" at bounding box center [583, 308] width 1166 height 616
click at [1093, 158] on icon at bounding box center [1096, 159] width 7 height 7
click at [1079, 159] on button at bounding box center [1082, 159] width 15 height 11
click at [1093, 161] on icon at bounding box center [1096, 159] width 7 height 7
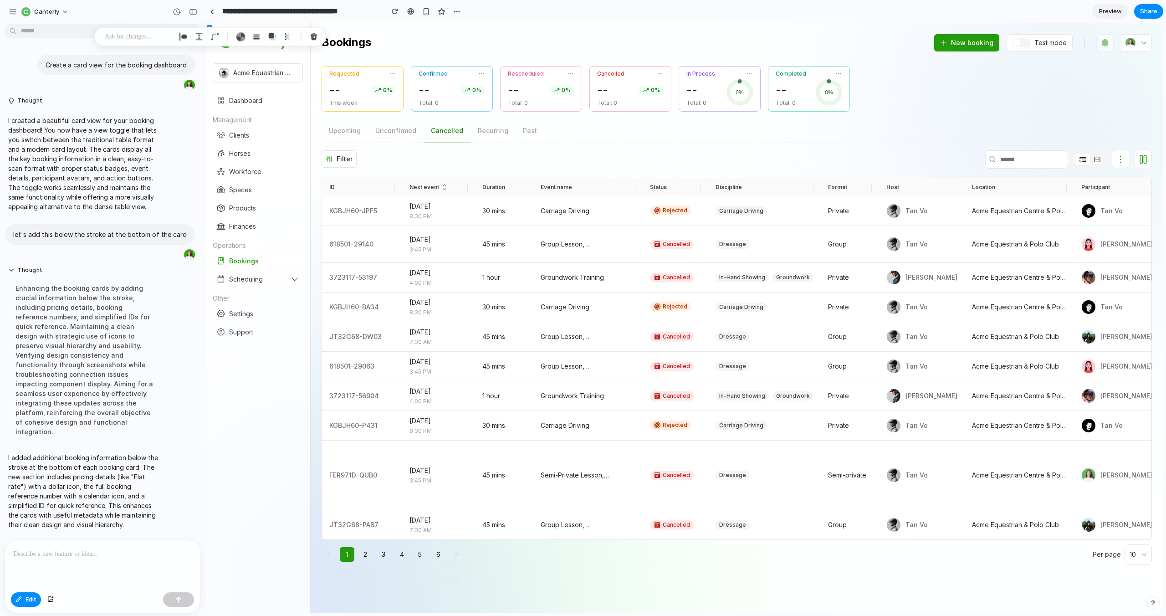
click at [169, 139] on div "I created a beautiful card view for your booking dashboard! You now have a view…" at bounding box center [100, 163] width 190 height 107
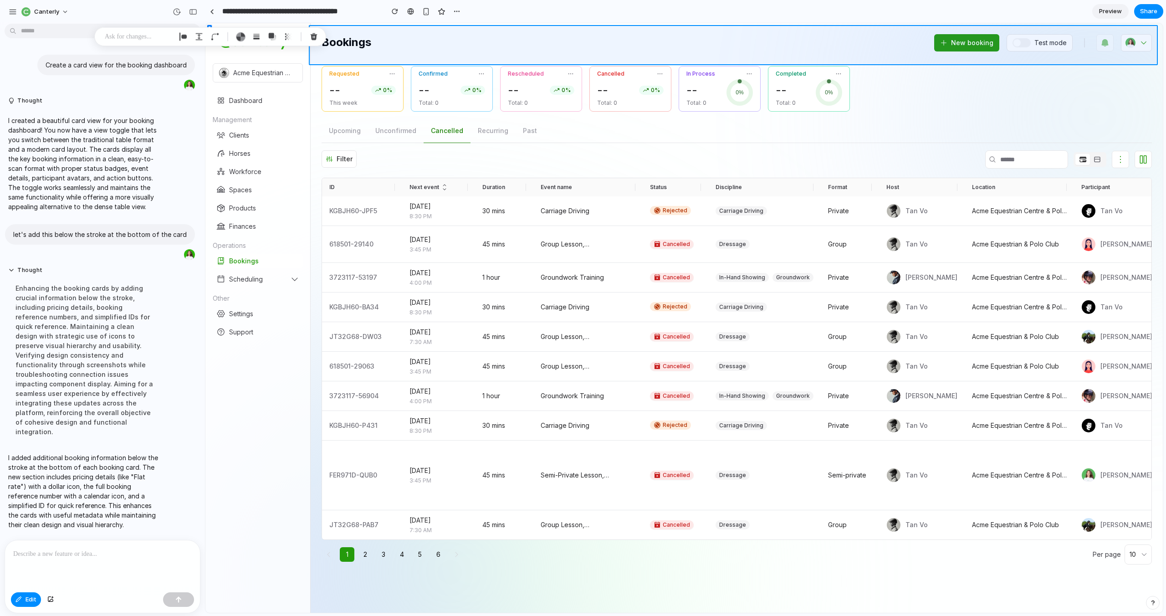
click at [432, 33] on div at bounding box center [684, 318] width 957 height 589
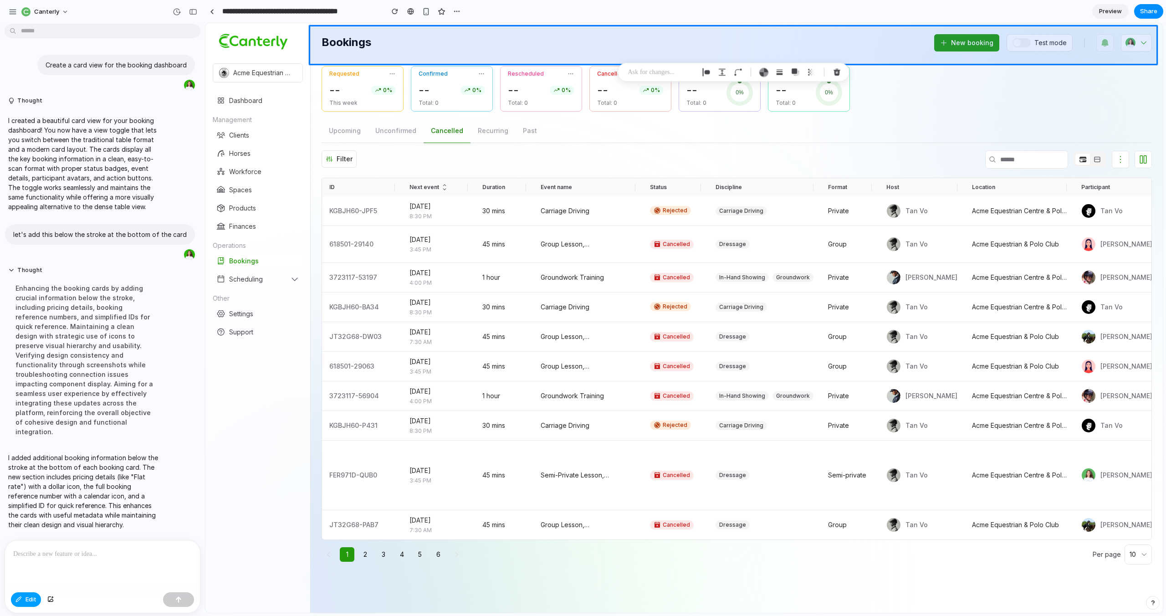
click at [23, 599] on button "Edit" at bounding box center [26, 599] width 30 height 15
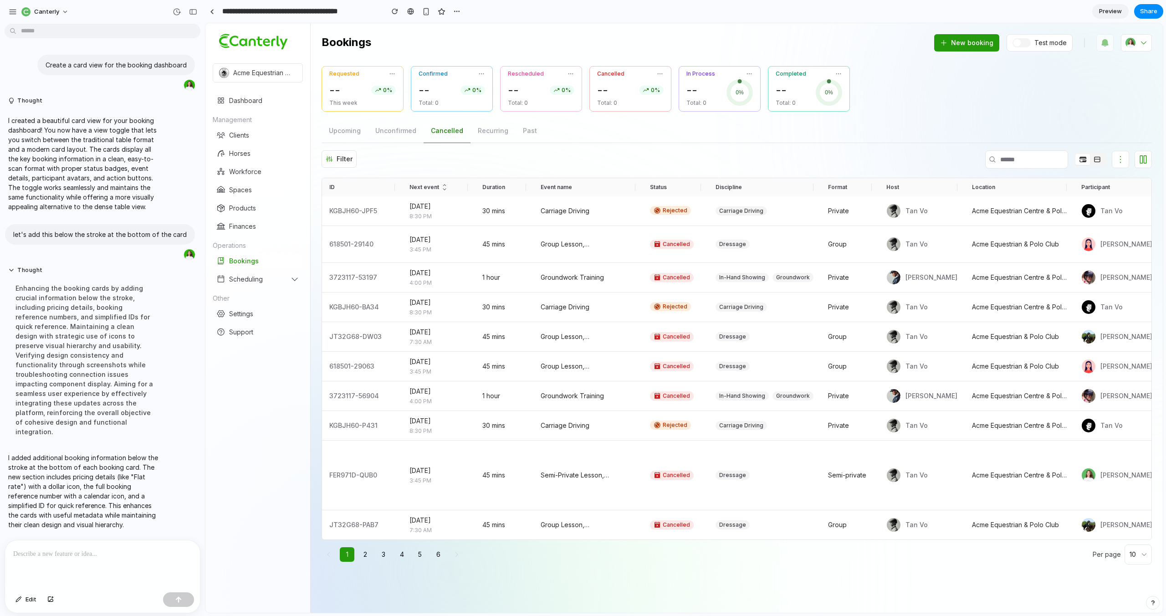
click at [1094, 161] on icon at bounding box center [1096, 159] width 5 height 5
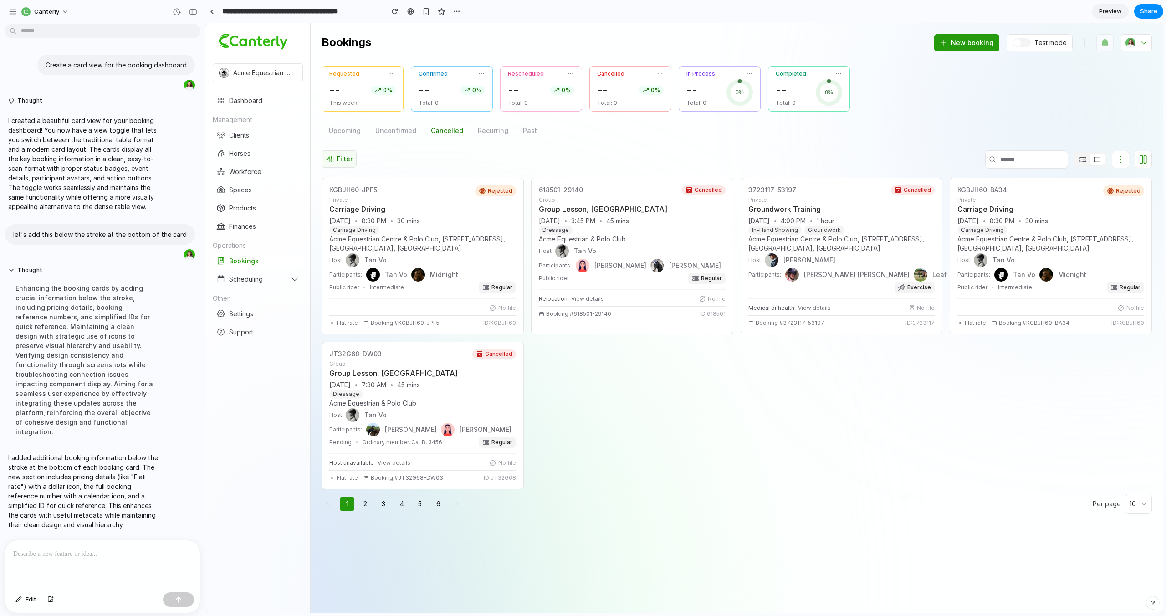
click at [346, 157] on span "Filter" at bounding box center [344, 158] width 16 height 9
